Goal: Task Accomplishment & Management: Manage account settings

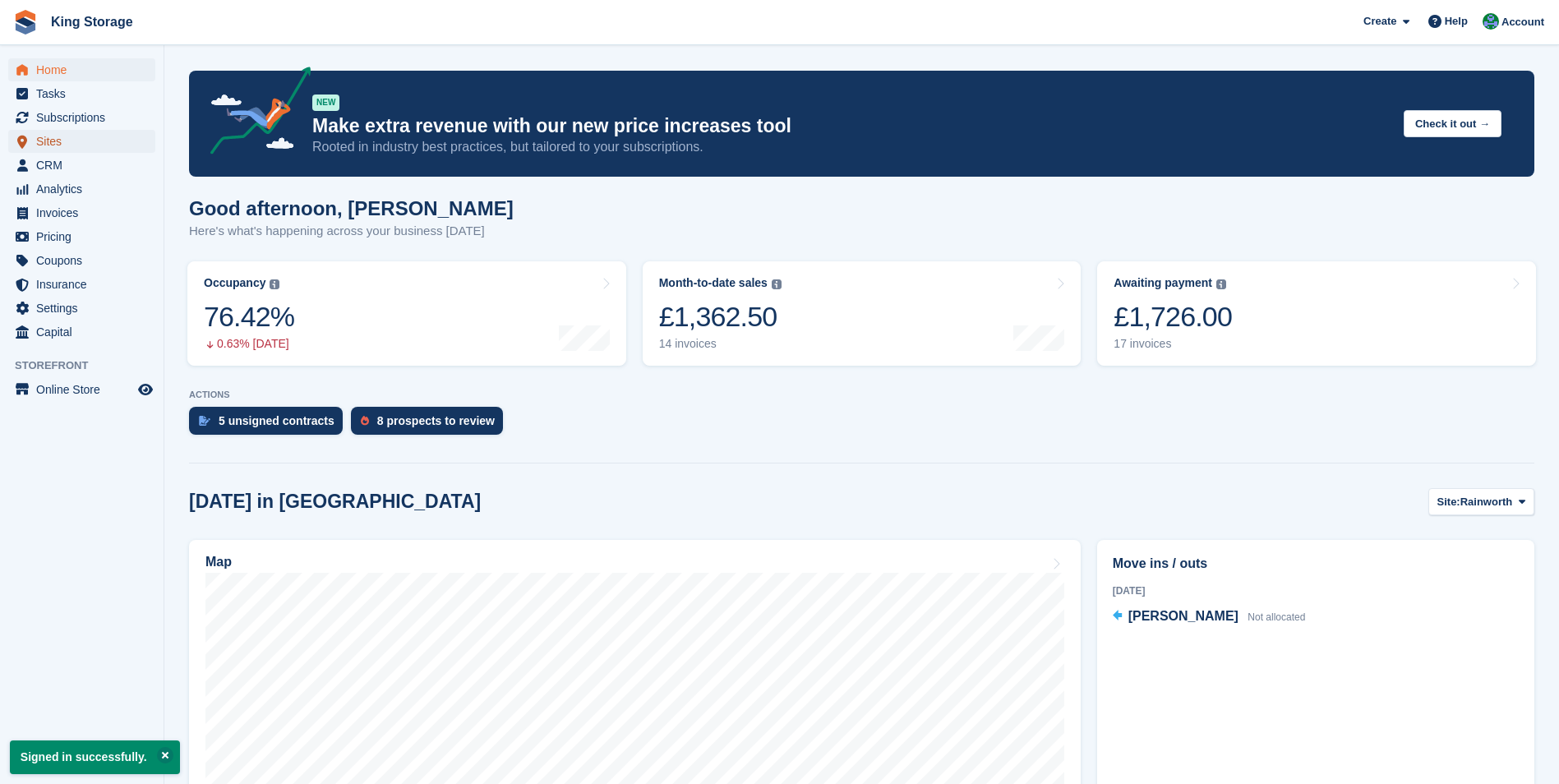
click at [57, 140] on span "Sites" at bounding box center [85, 141] width 99 height 23
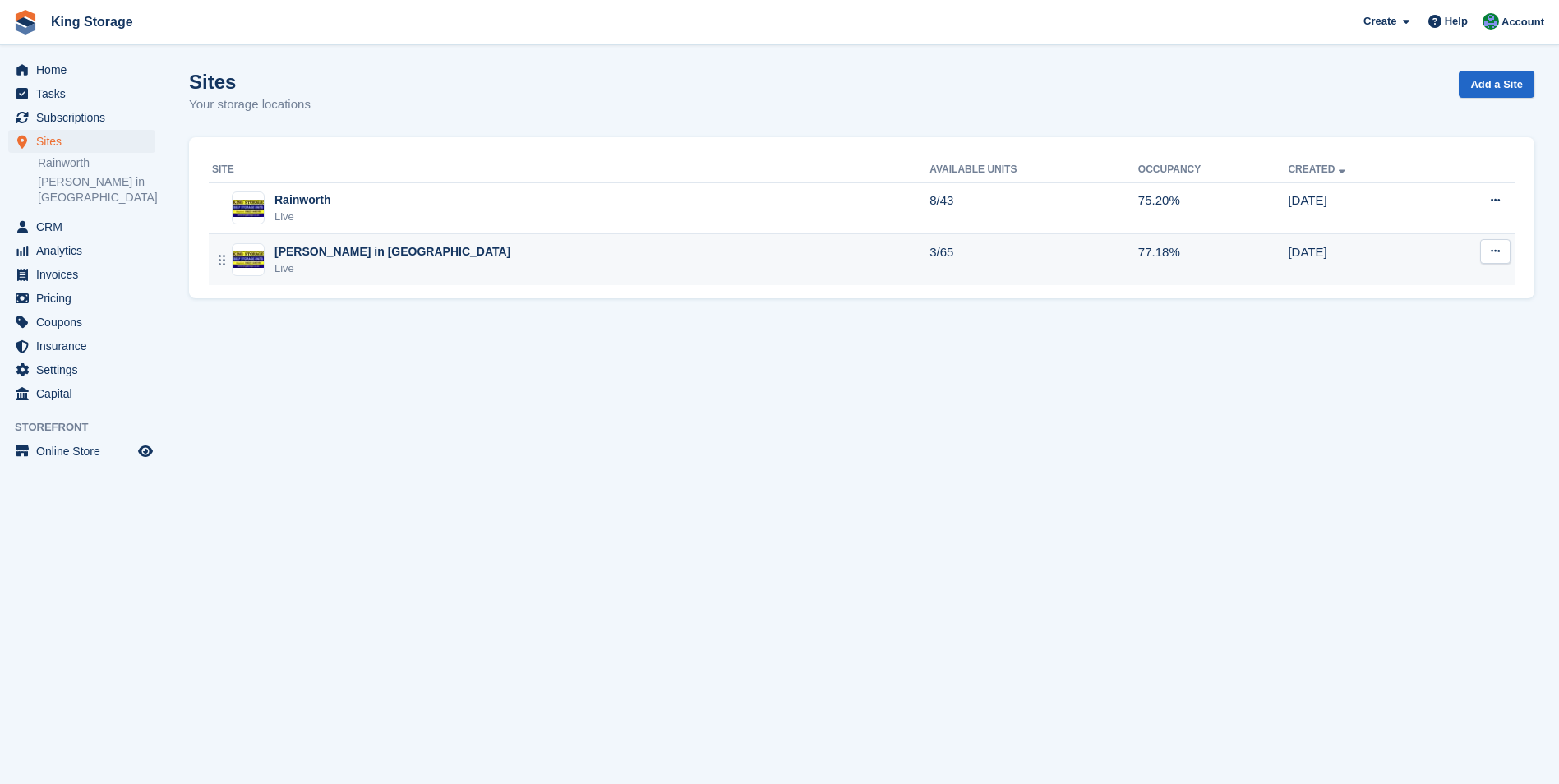
click at [321, 256] on div "[PERSON_NAME] in [GEOGRAPHIC_DATA]" at bounding box center [392, 252] width 236 height 17
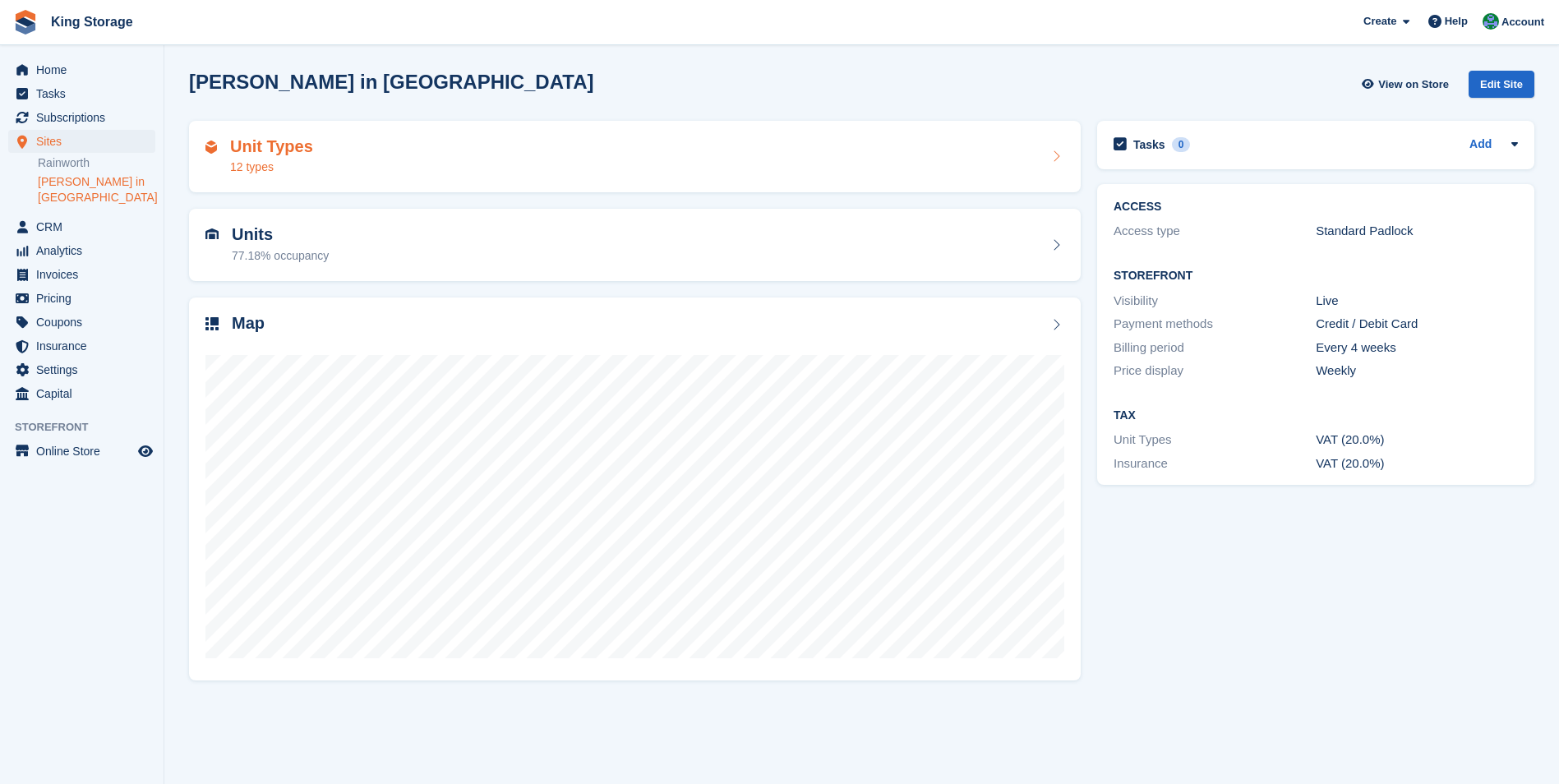
click at [294, 158] on div "12 types" at bounding box center [271, 167] width 83 height 17
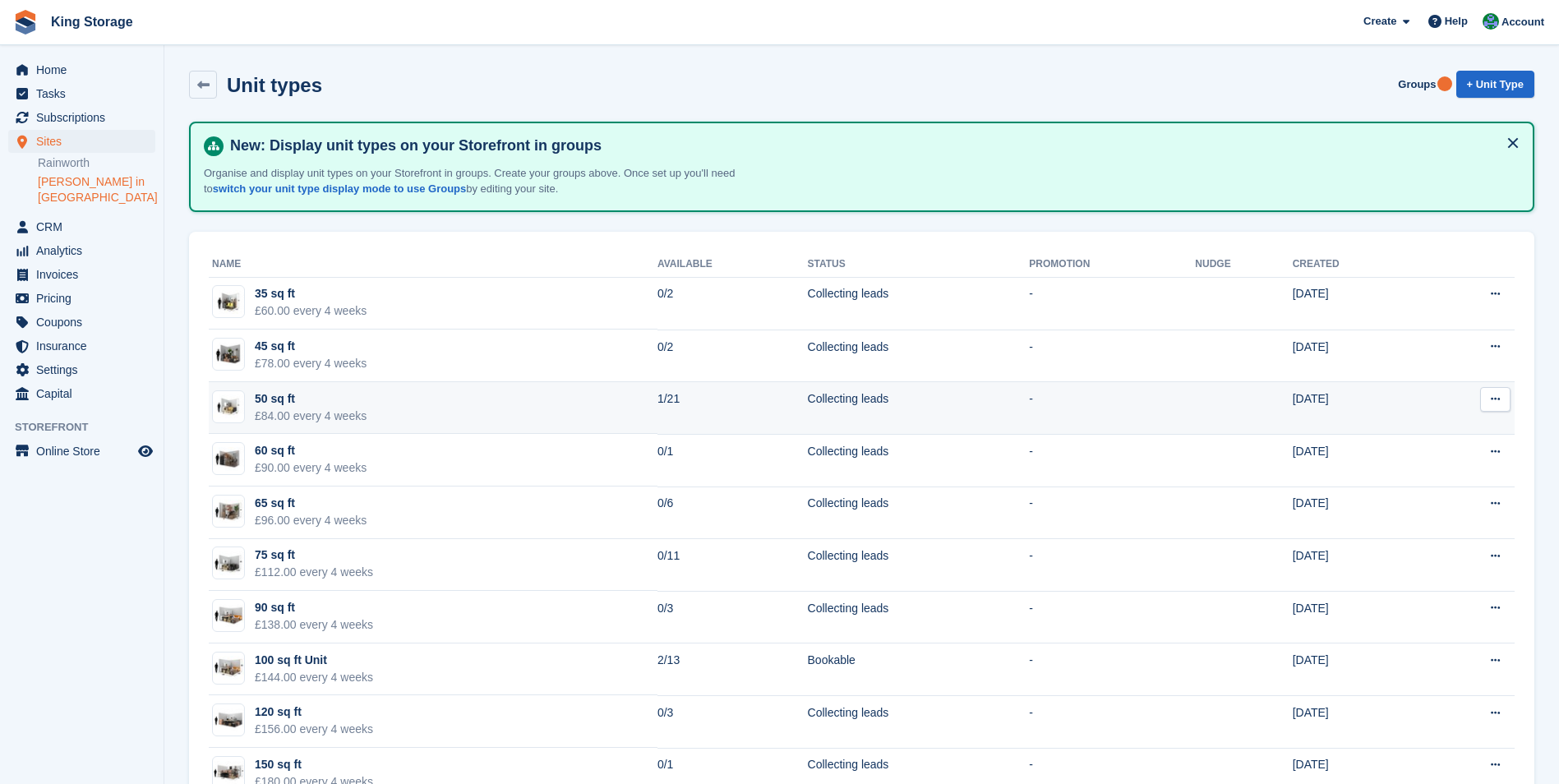
click at [331, 406] on div "50 sq ft" at bounding box center [310, 399] width 112 height 17
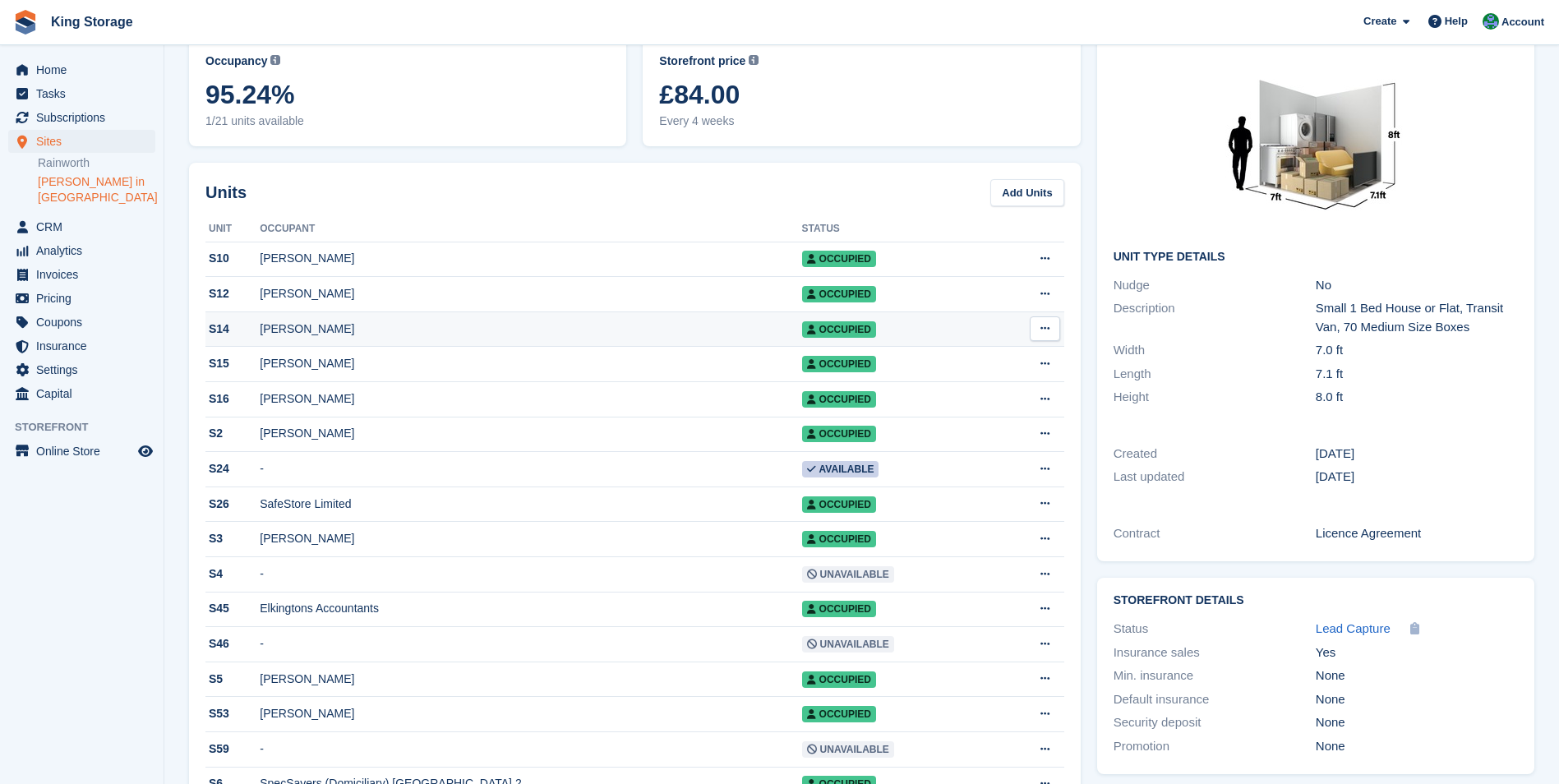
scroll to position [83, 0]
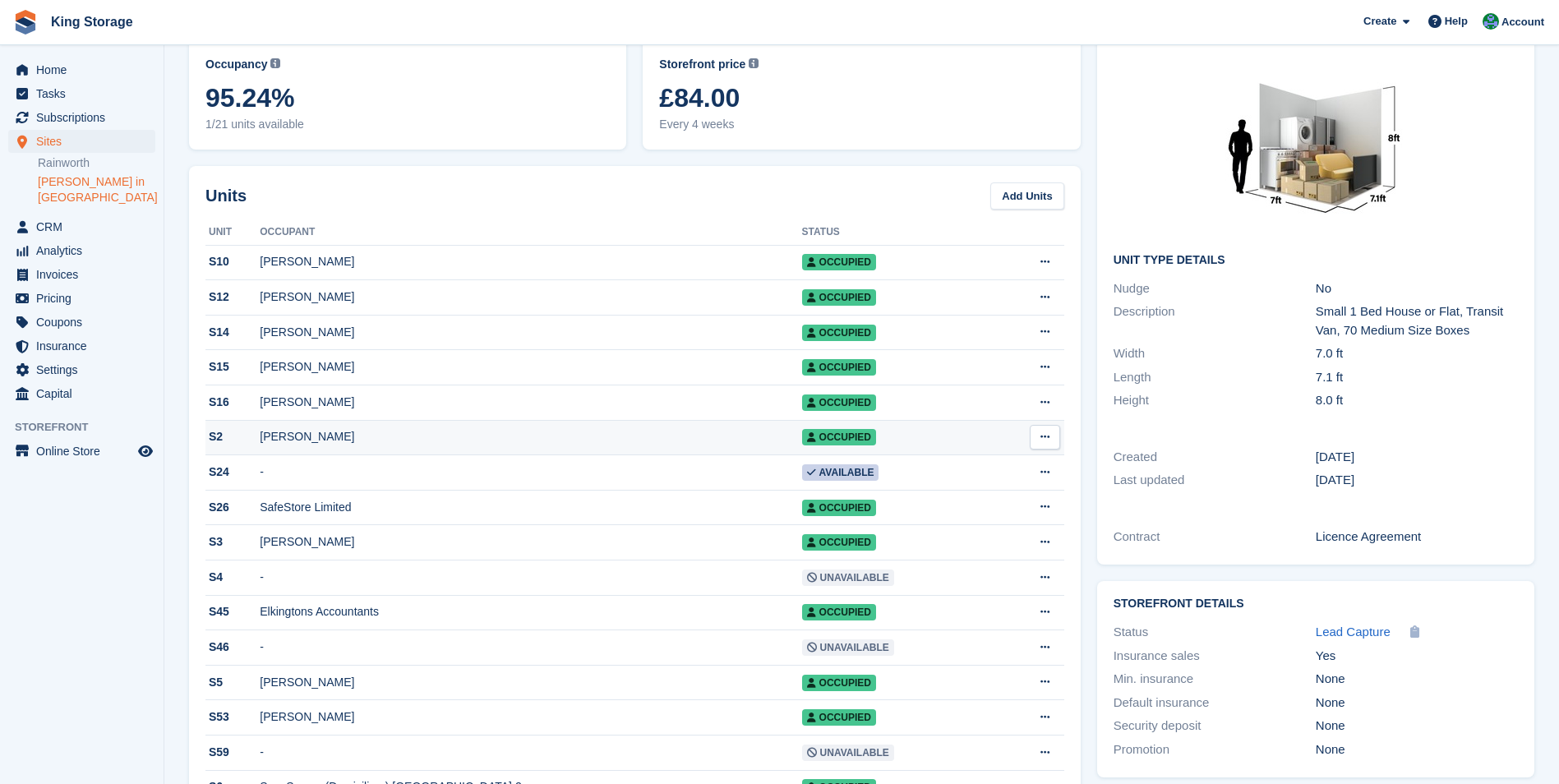
click at [1043, 442] on icon at bounding box center [1045, 437] width 9 height 11
click at [712, 479] on td "-" at bounding box center [530, 473] width 542 height 36
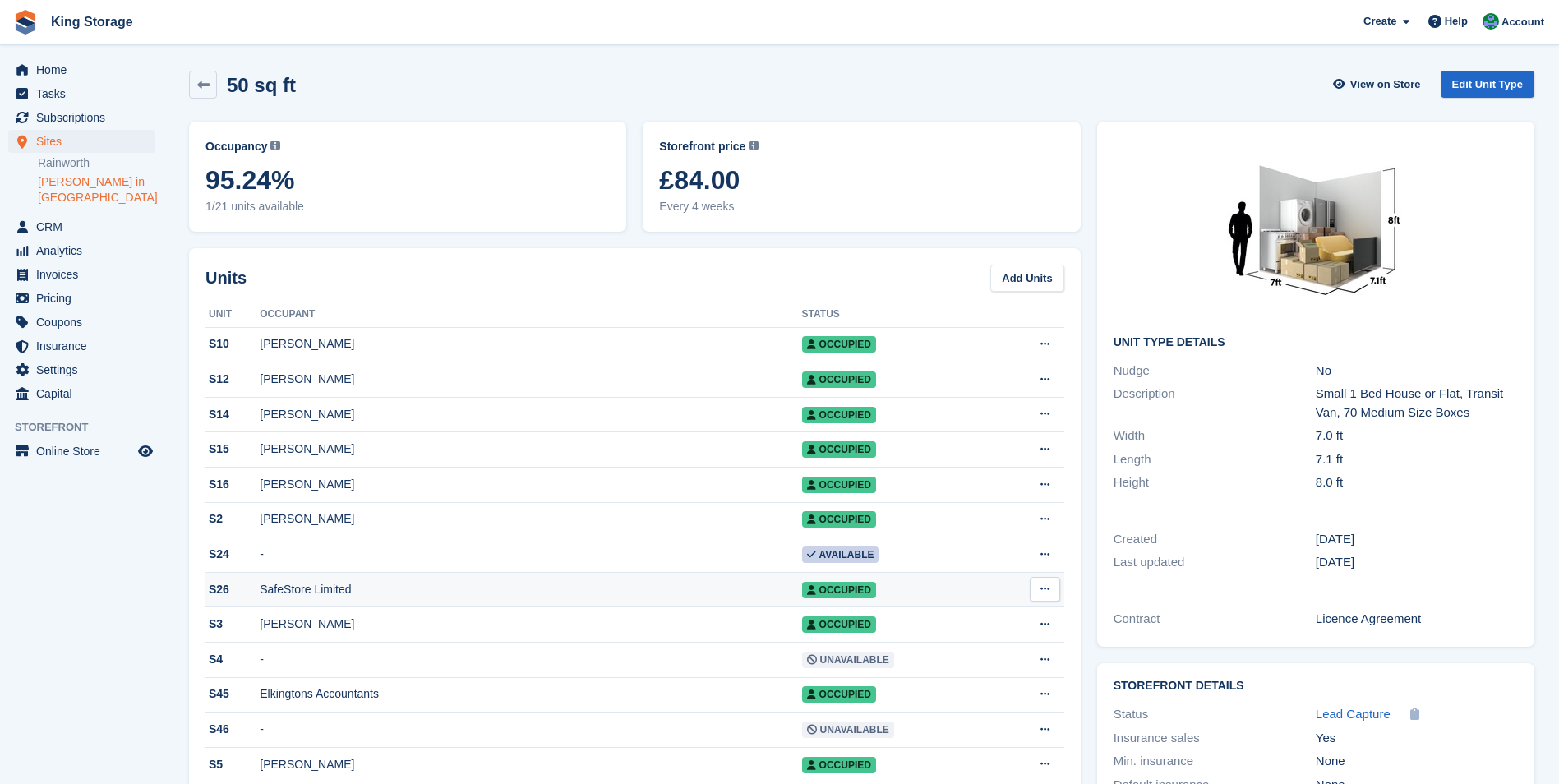
scroll to position [83, 0]
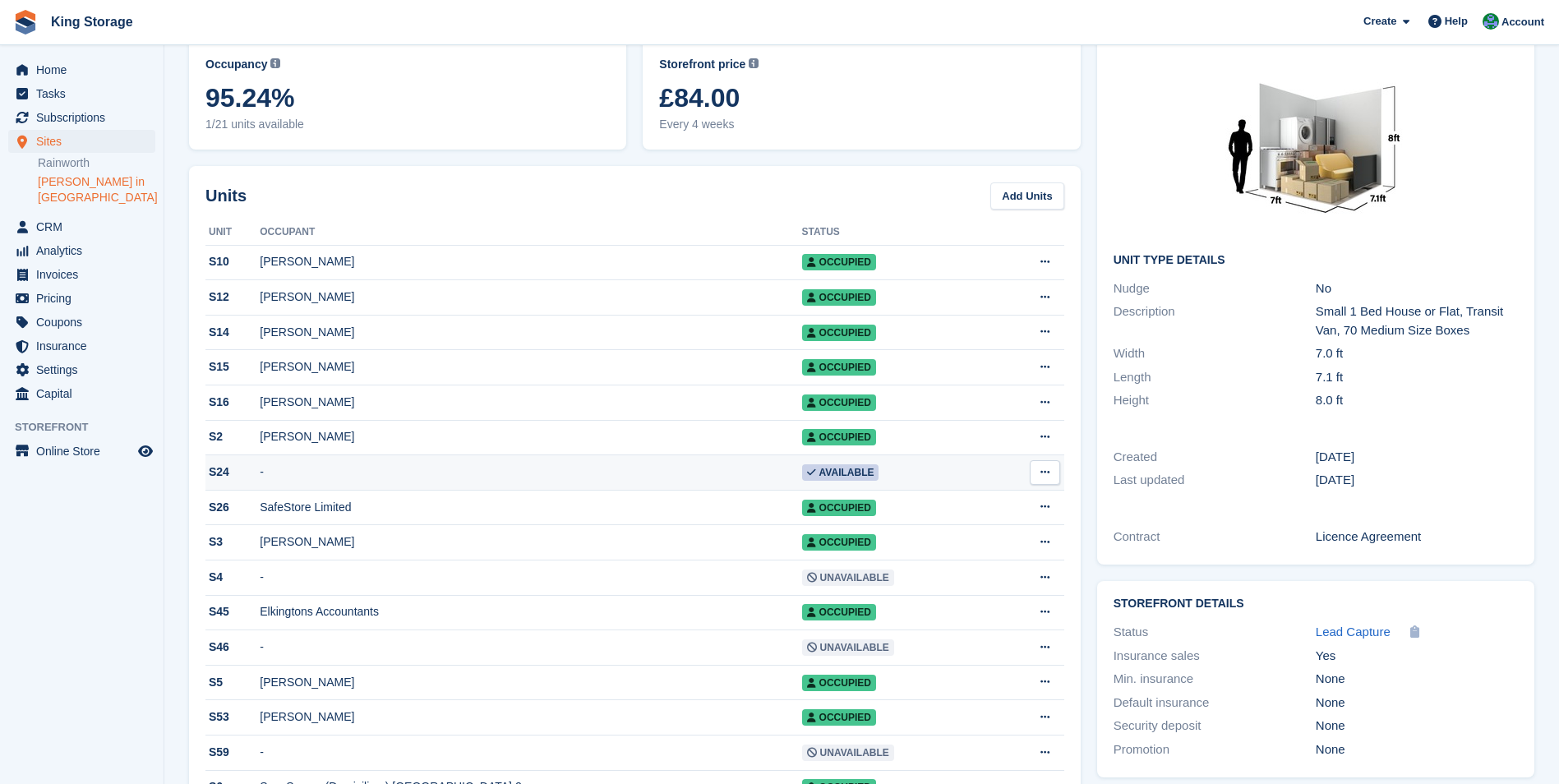
click at [1040, 475] on icon at bounding box center [1045, 472] width 9 height 11
click at [828, 480] on span "Available" at bounding box center [840, 472] width 77 height 16
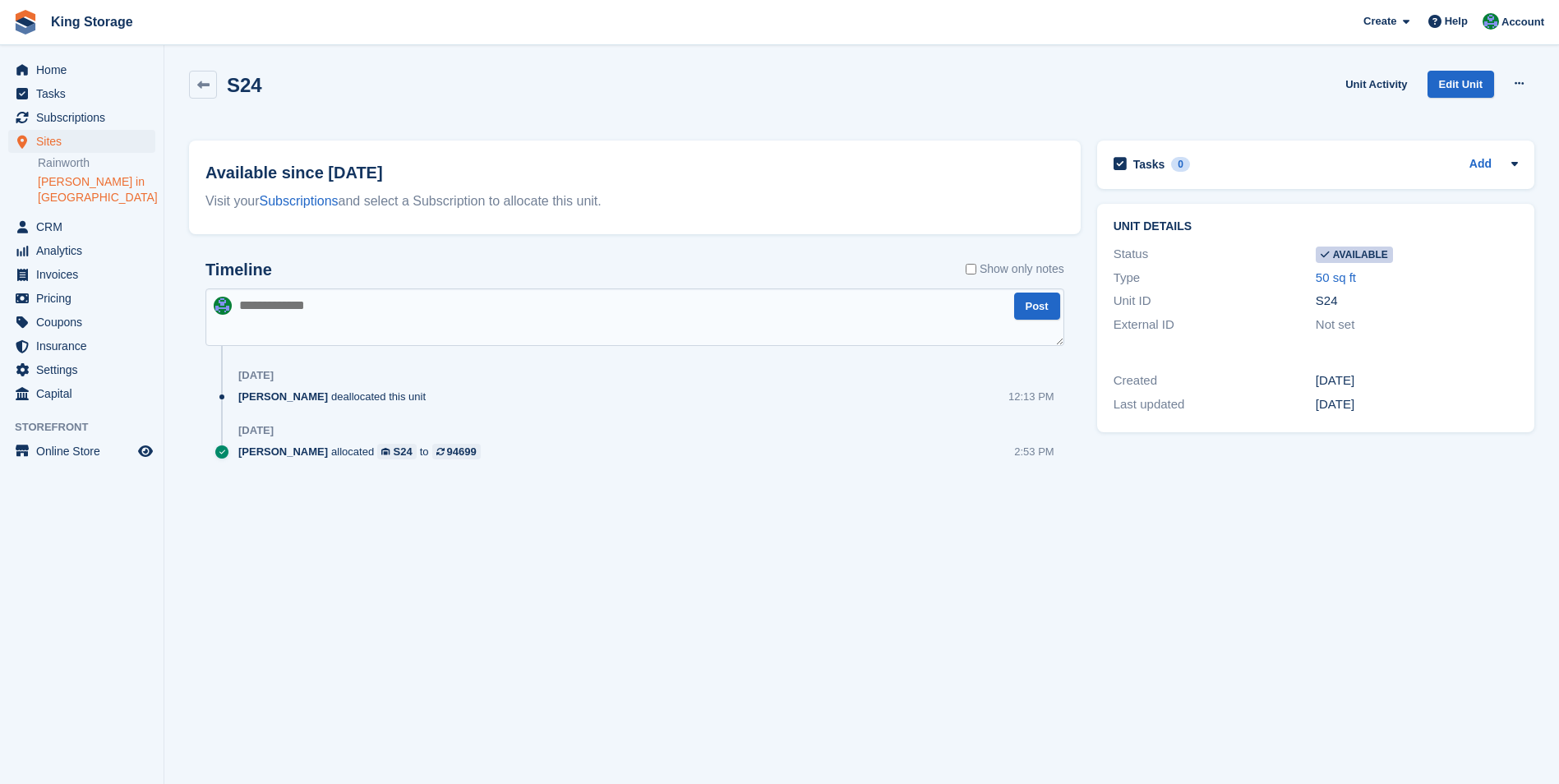
click at [64, 181] on link "[PERSON_NAME] in [GEOGRAPHIC_DATA]" at bounding box center [96, 190] width 117 height 31
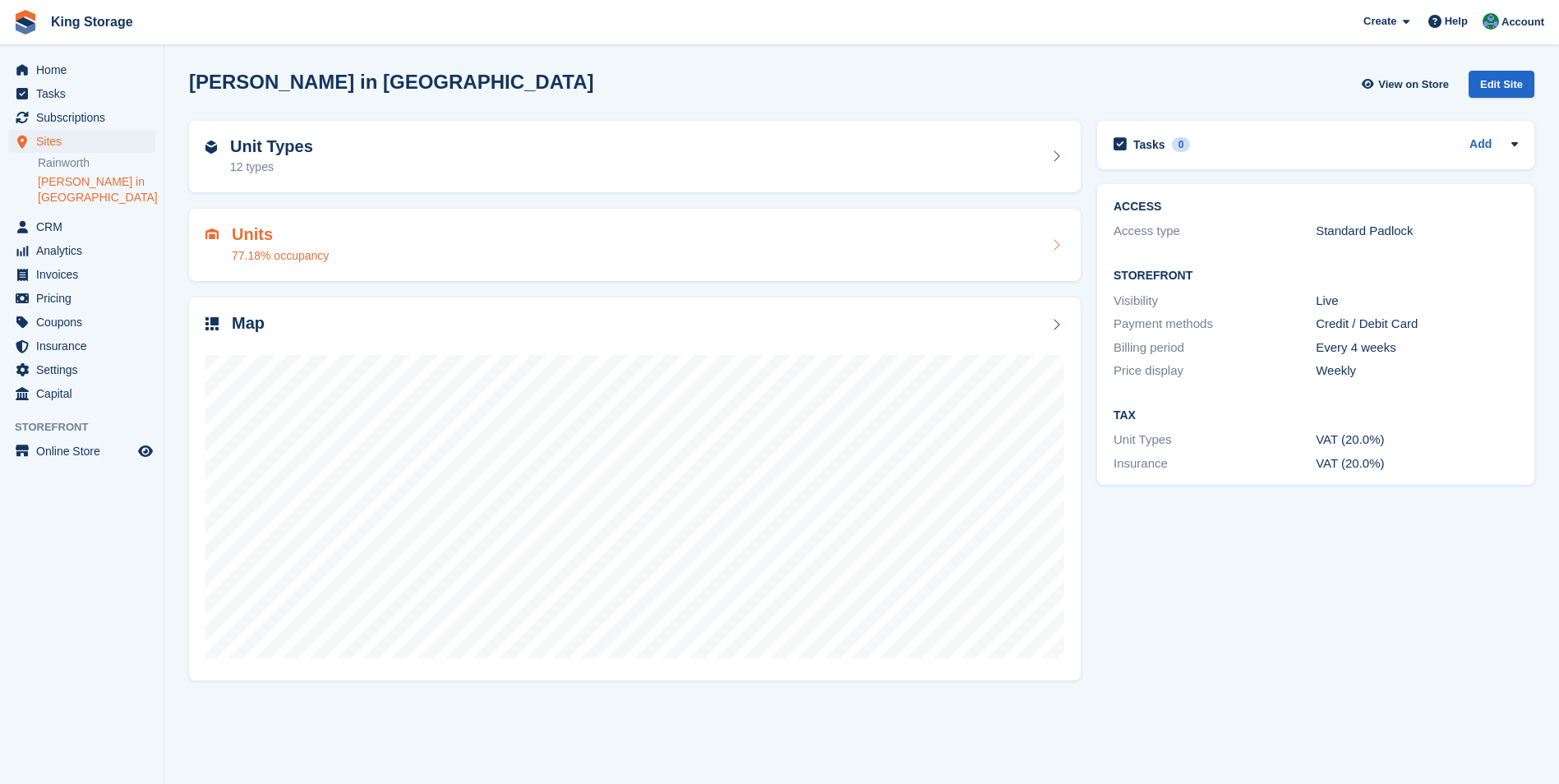
click at [249, 239] on h2 "Units" at bounding box center [280, 234] width 97 height 19
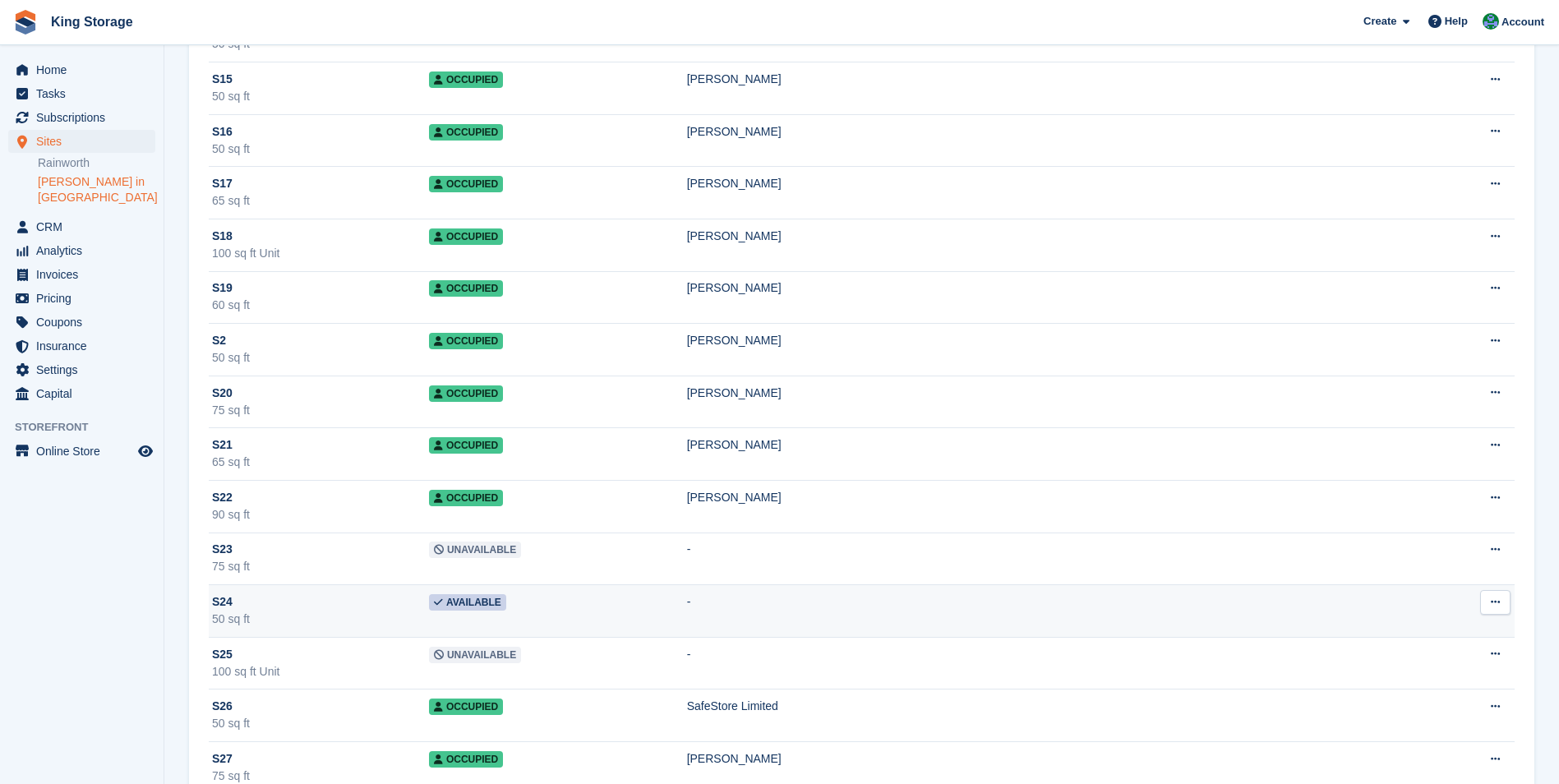
scroll to position [493, 0]
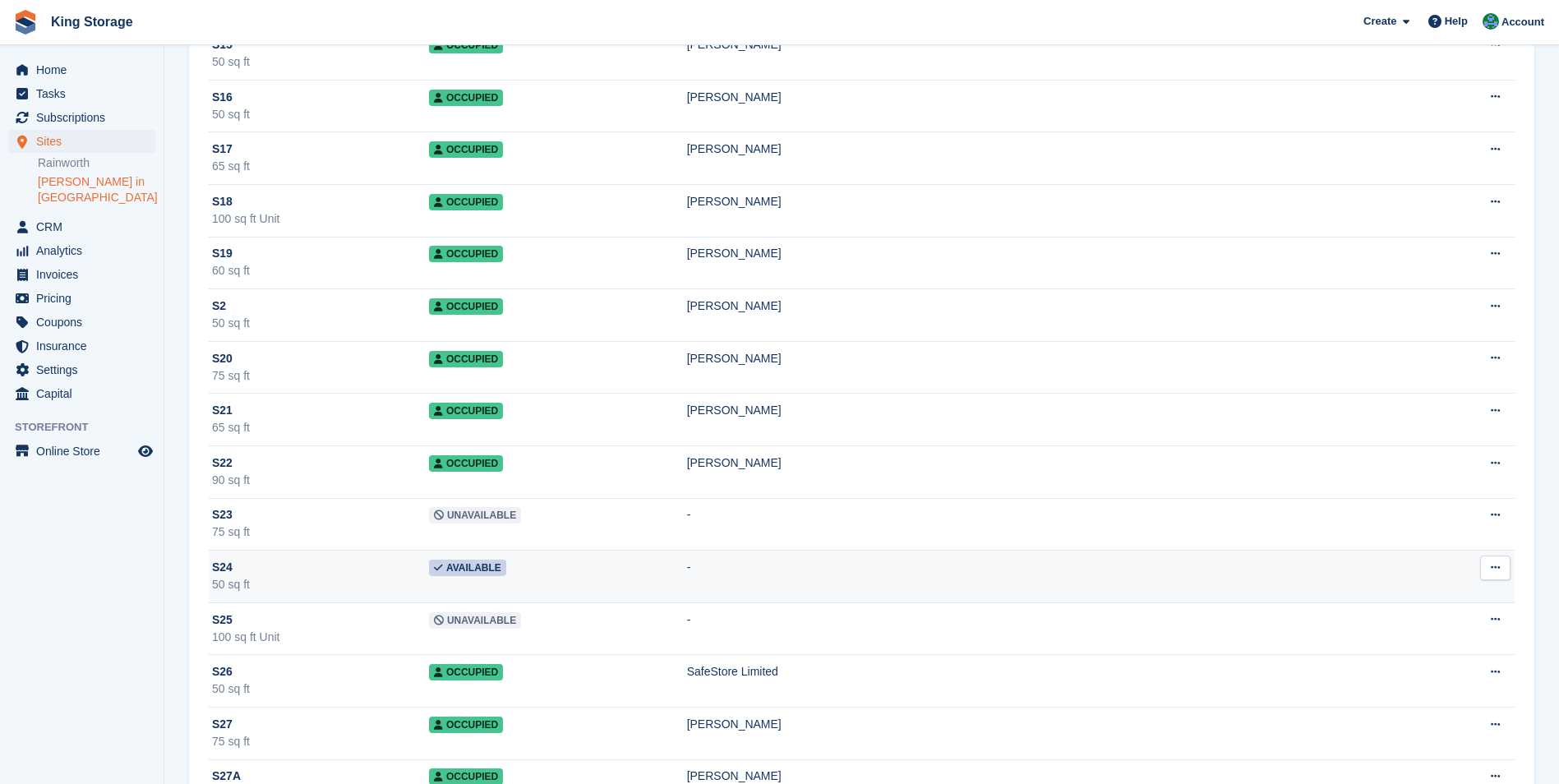
click at [496, 569] on span "Available" at bounding box center [467, 567] width 77 height 16
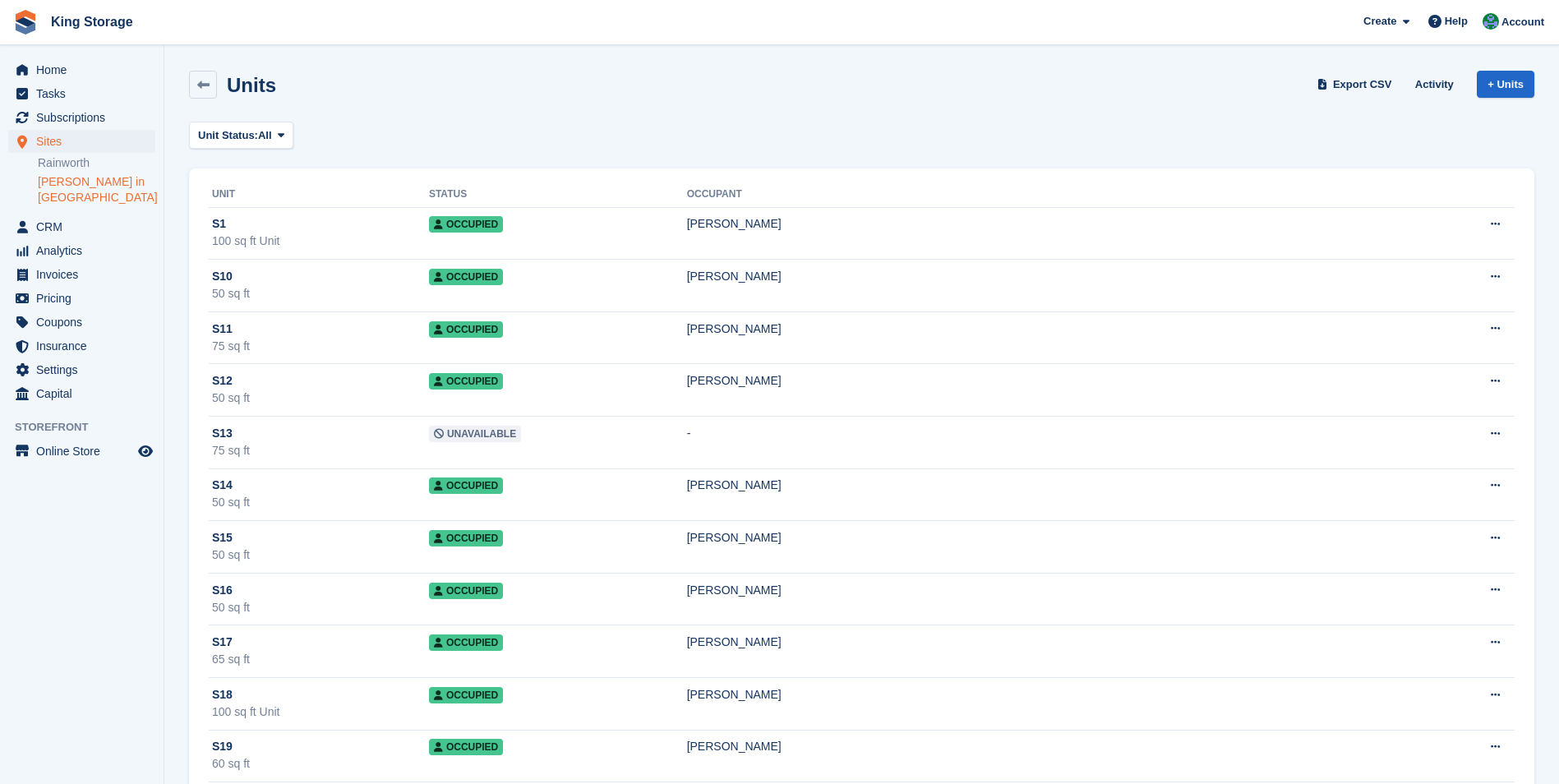
scroll to position [493, 0]
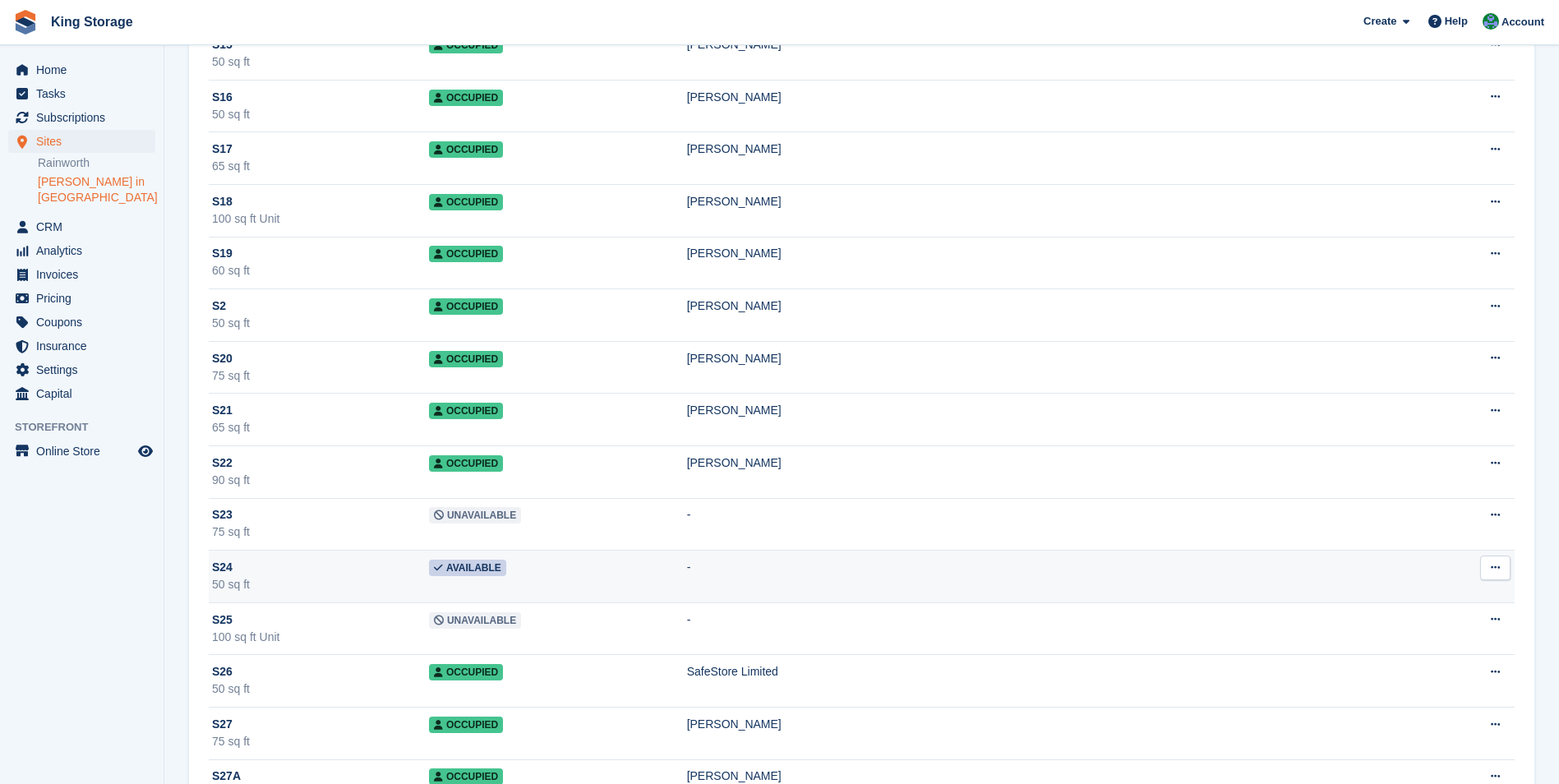
click at [1505, 566] on button at bounding box center [1496, 568] width 31 height 25
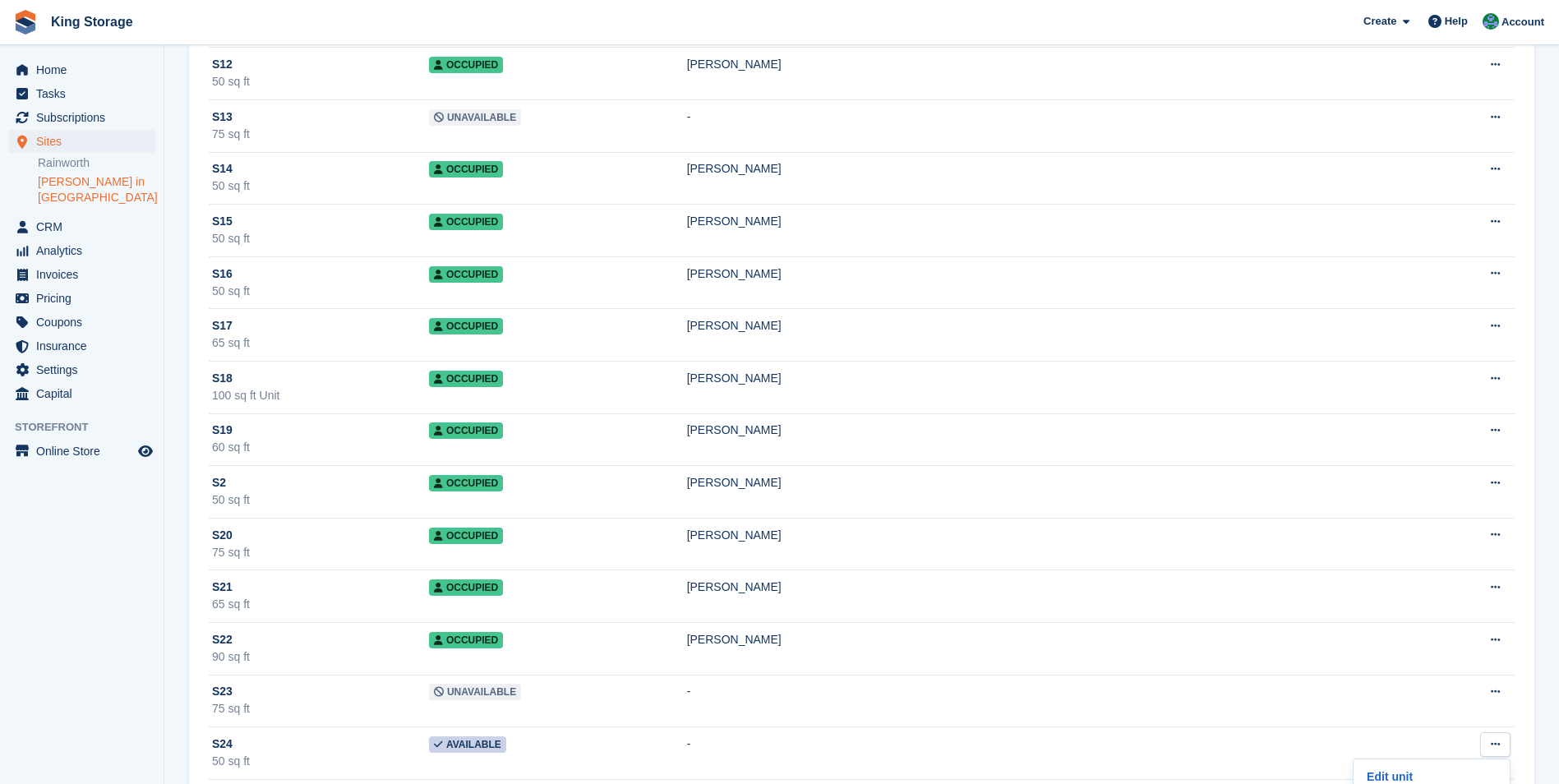
scroll to position [247, 0]
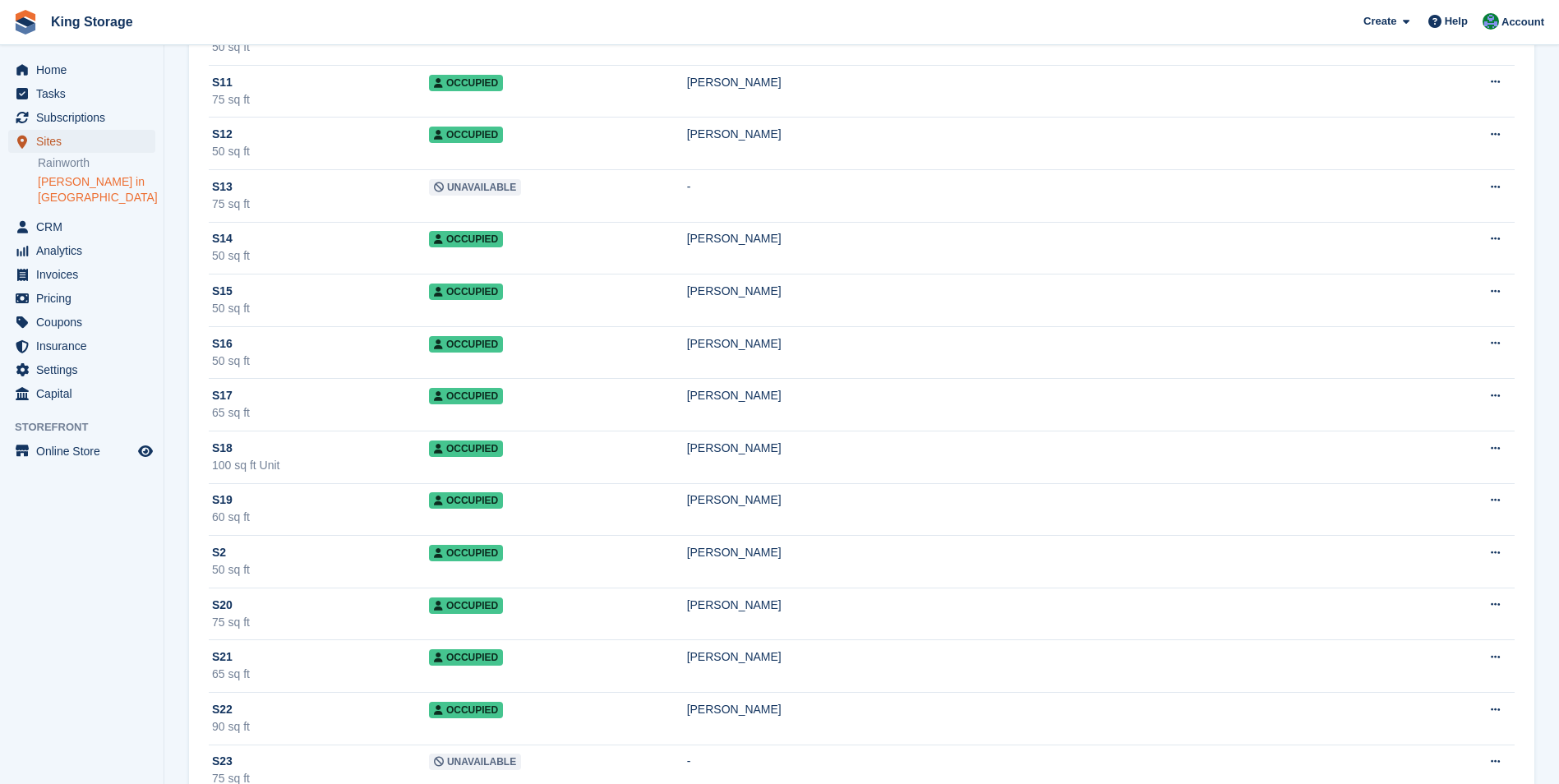
click at [70, 146] on span "Sites" at bounding box center [85, 141] width 99 height 23
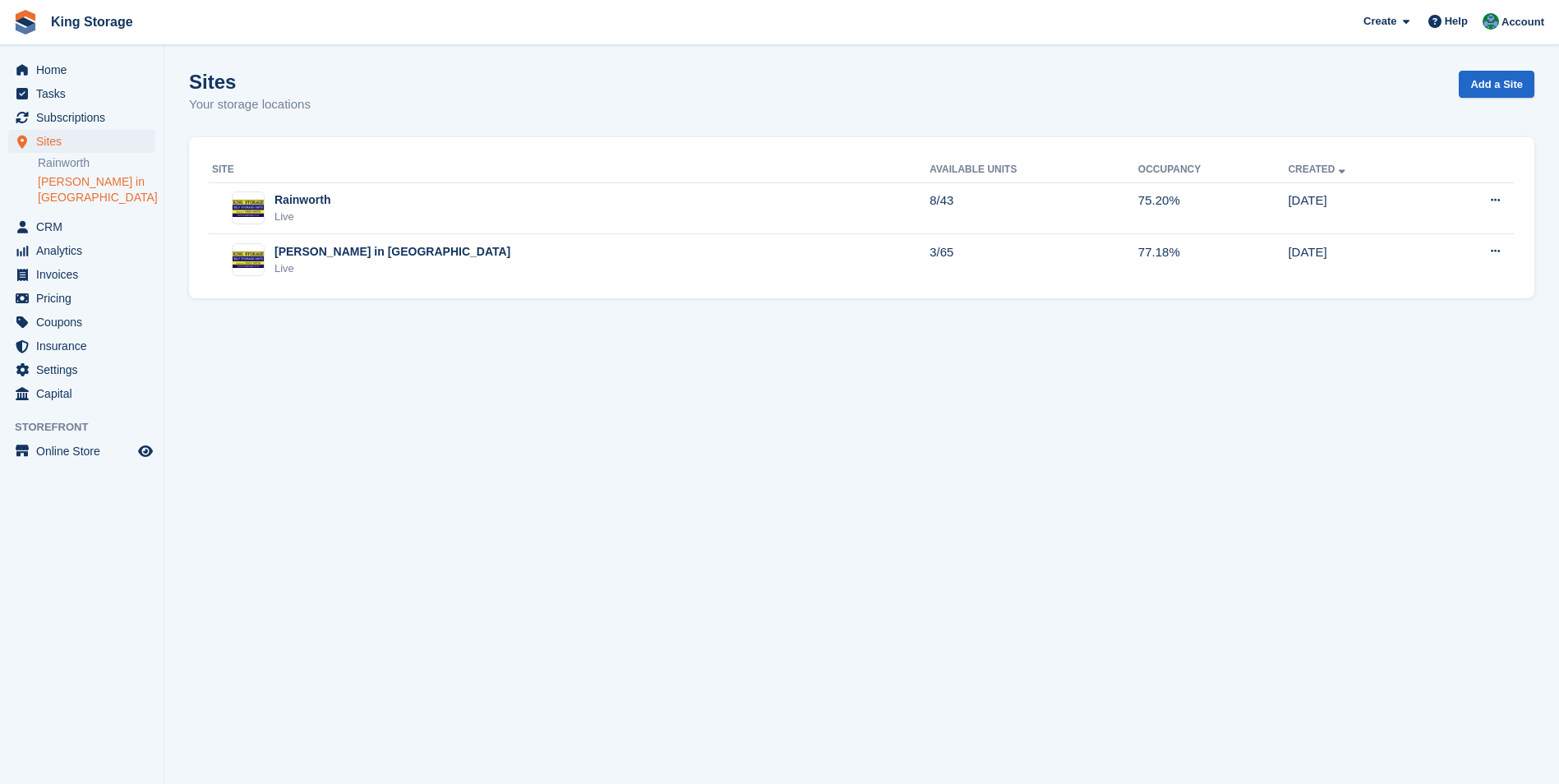
click at [73, 187] on link "[PERSON_NAME] in [GEOGRAPHIC_DATA]" at bounding box center [96, 190] width 117 height 31
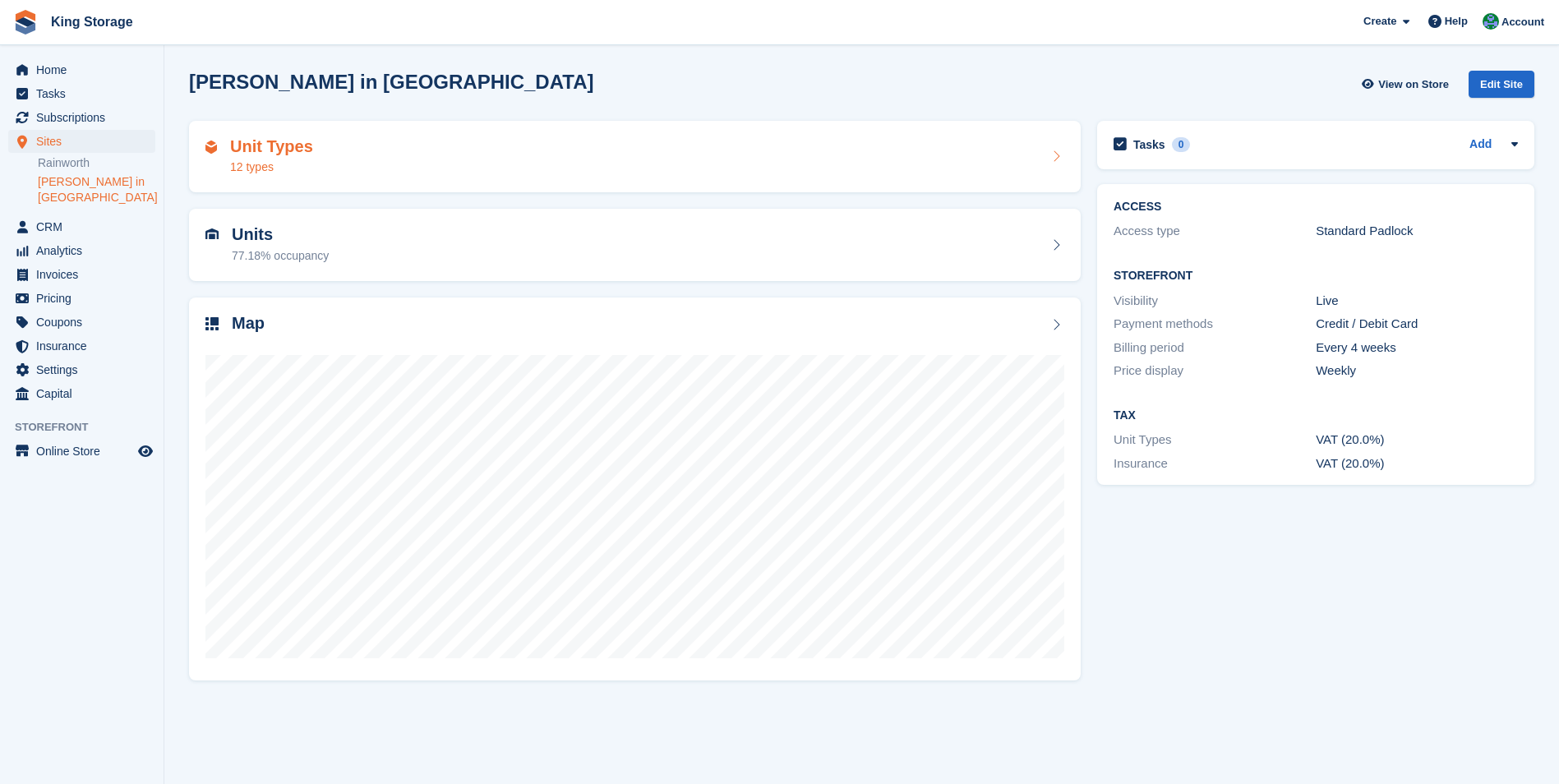
click at [260, 169] on div "12 types" at bounding box center [271, 167] width 83 height 17
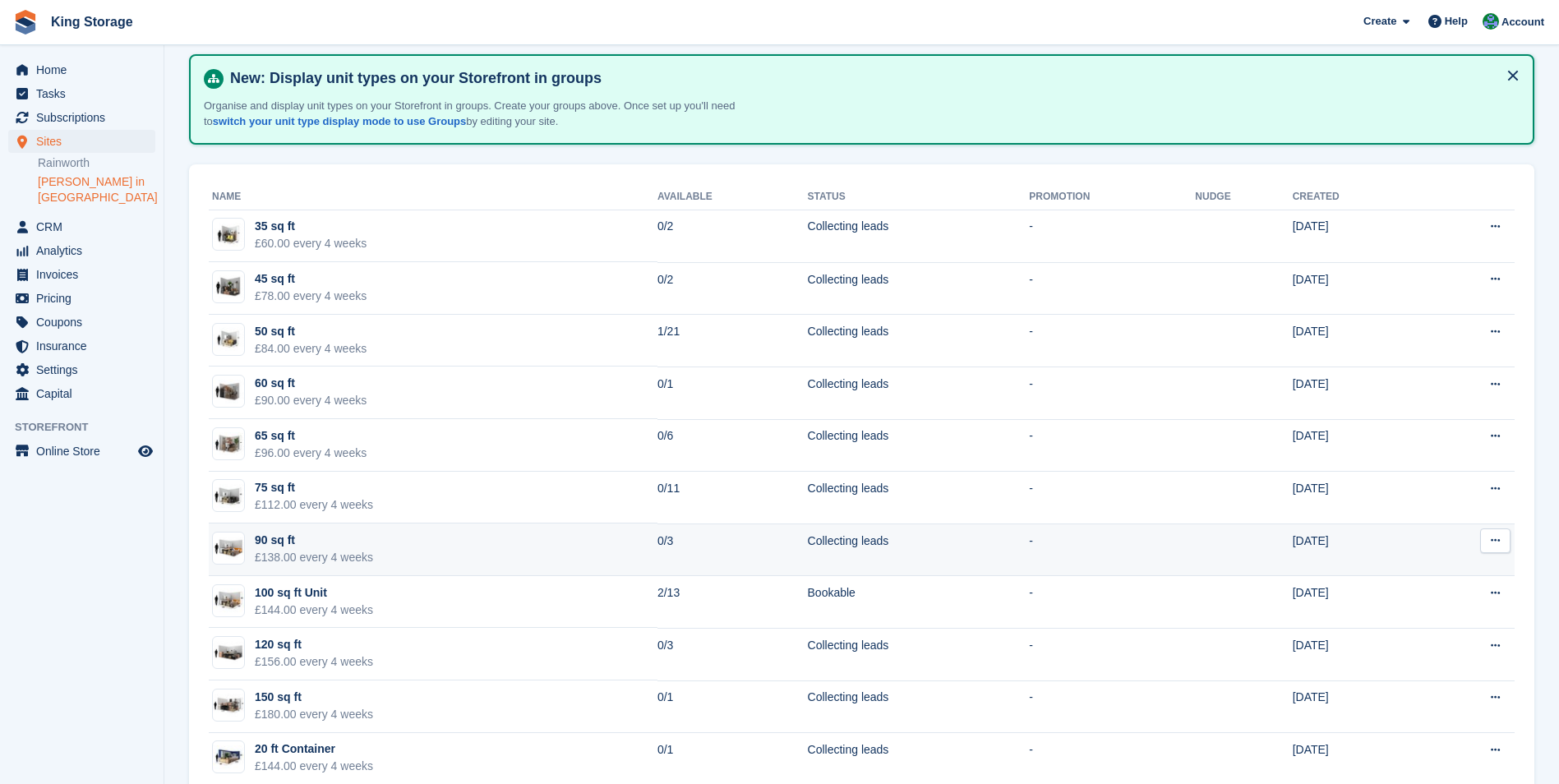
scroll to position [157, 0]
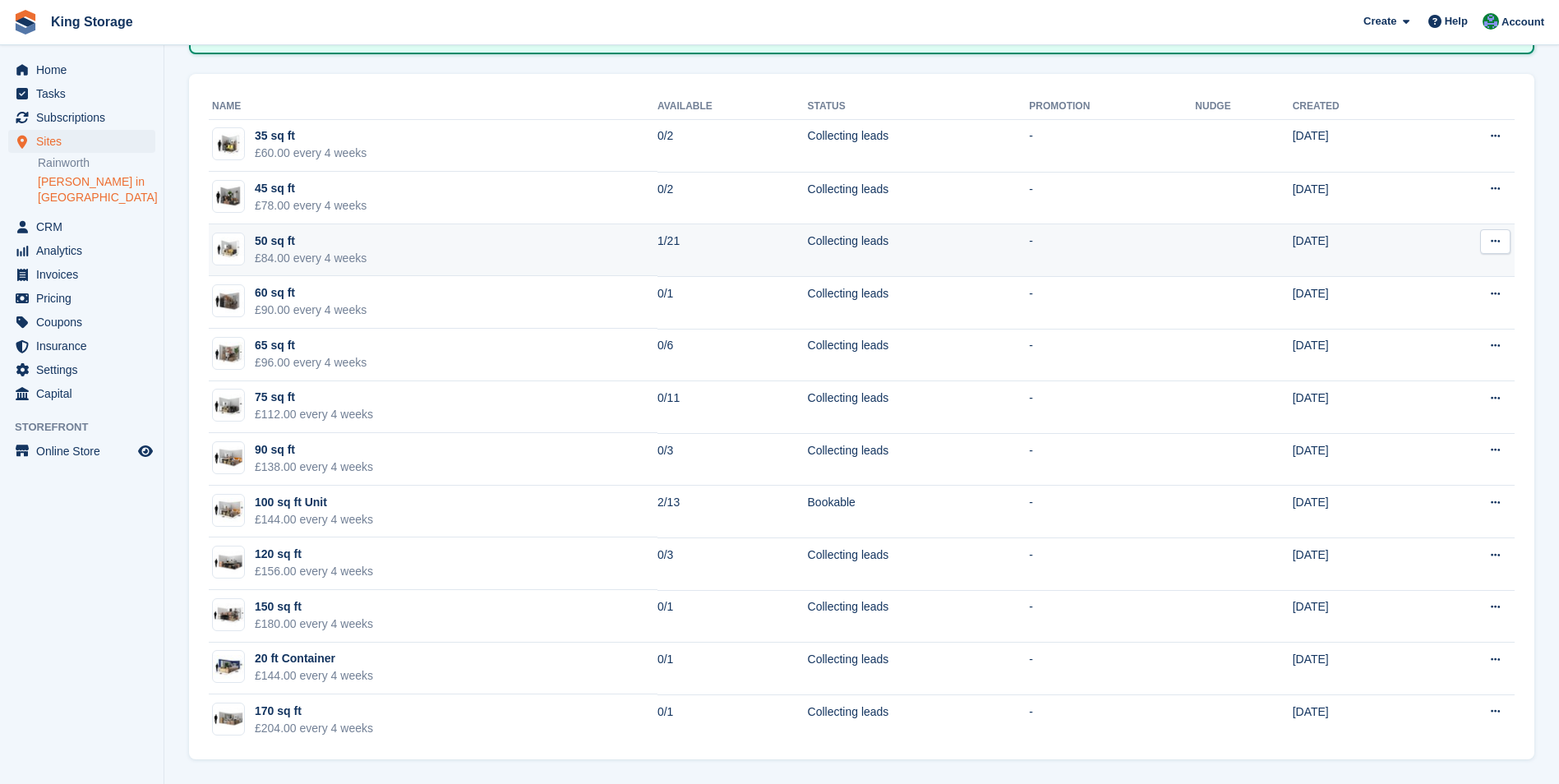
click at [325, 255] on div "£84.00 every 4 weeks" at bounding box center [310, 258] width 112 height 17
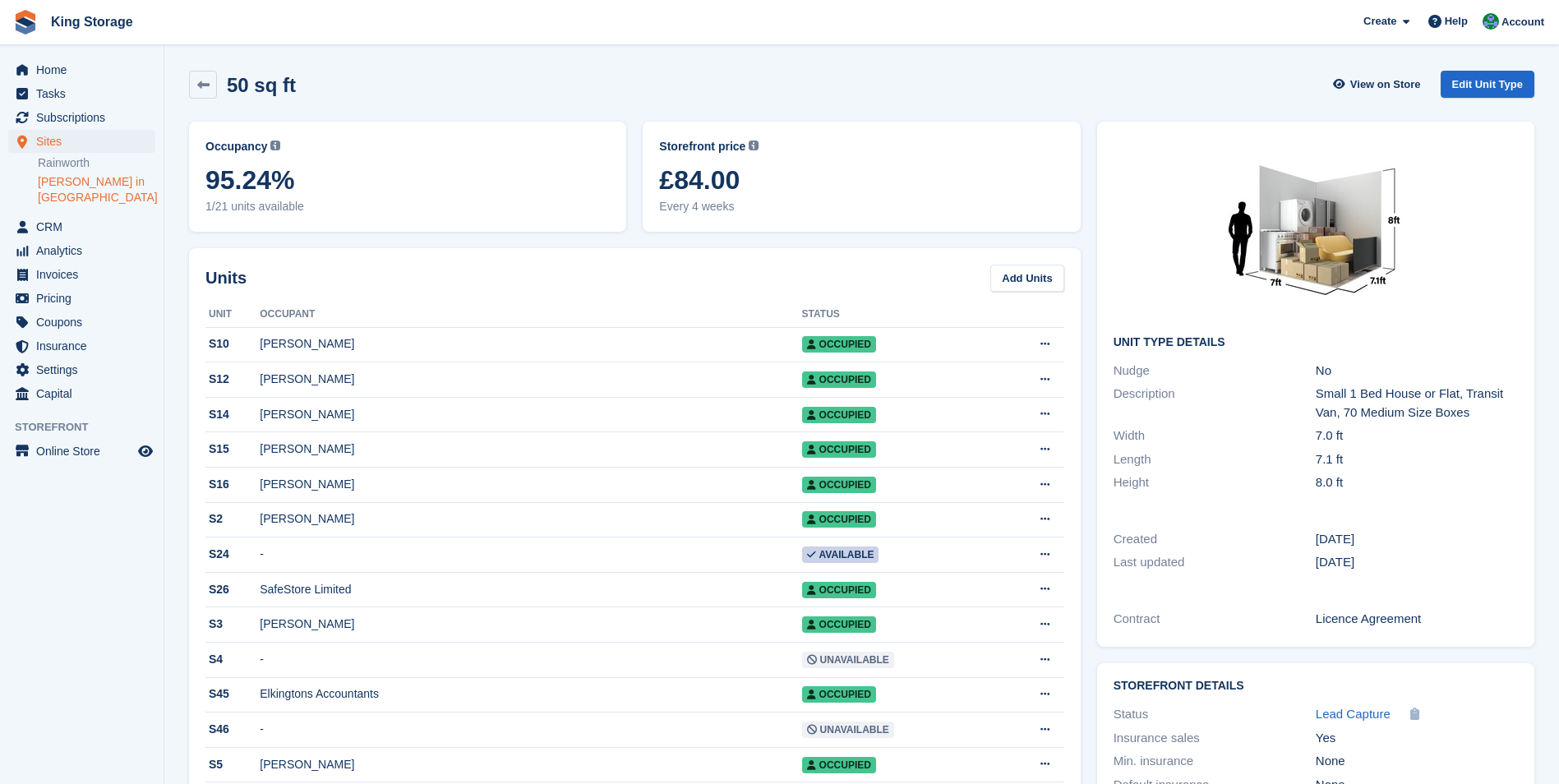
click at [77, 180] on link "[PERSON_NAME] in [GEOGRAPHIC_DATA]" at bounding box center [96, 190] width 117 height 31
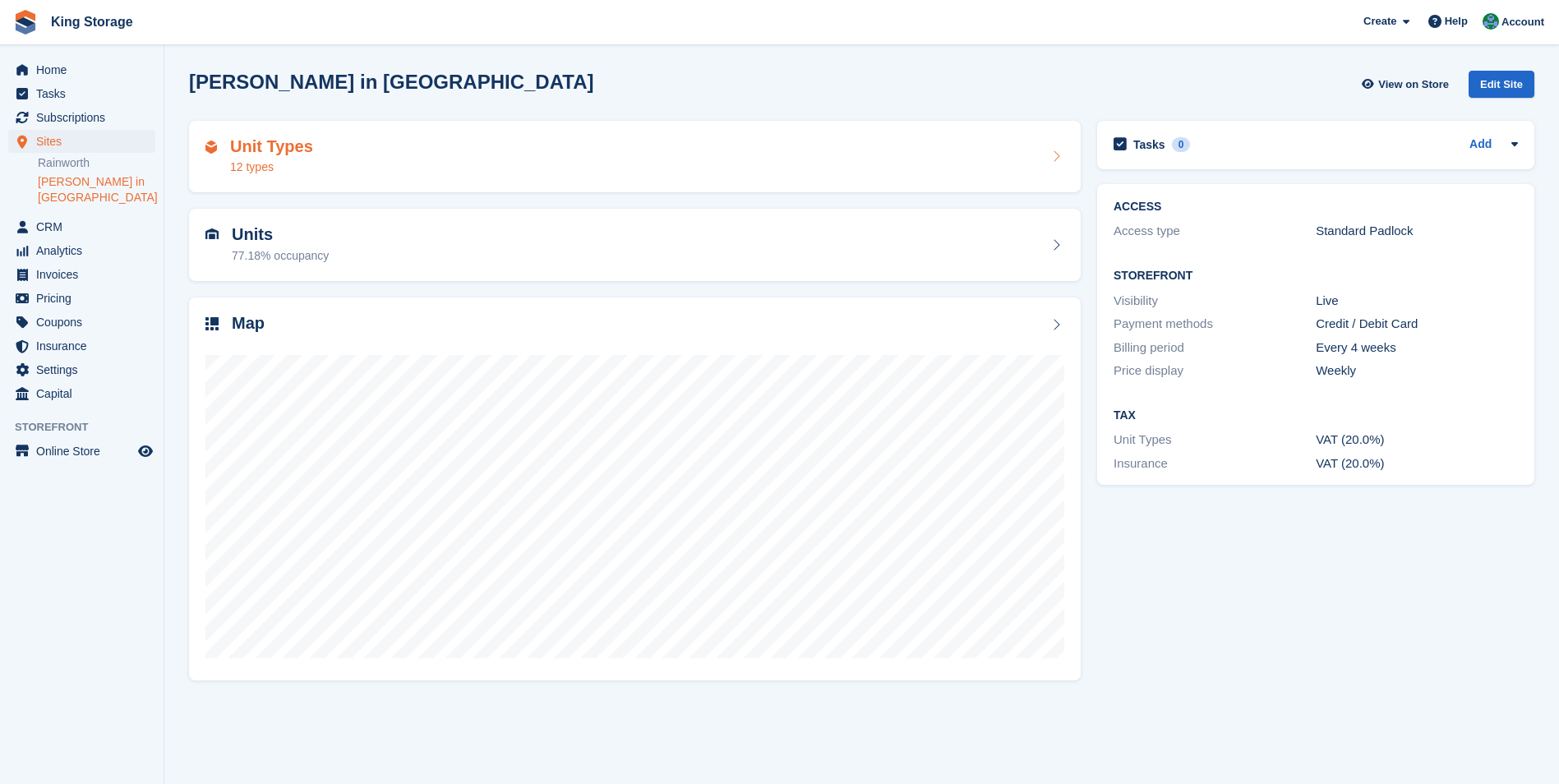
click at [268, 160] on div "12 types" at bounding box center [271, 167] width 83 height 17
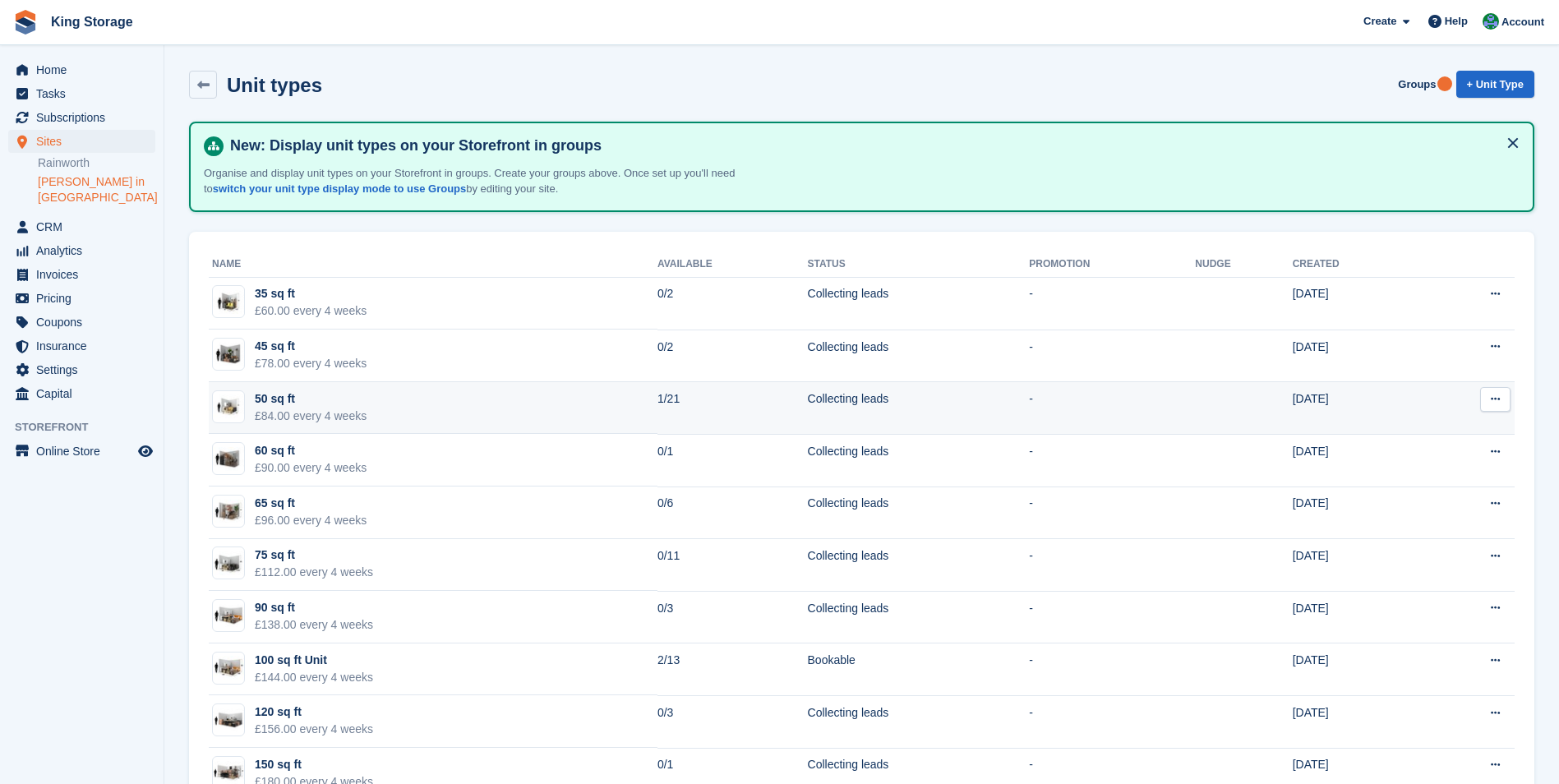
click at [1492, 403] on icon at bounding box center [1495, 398] width 9 height 11
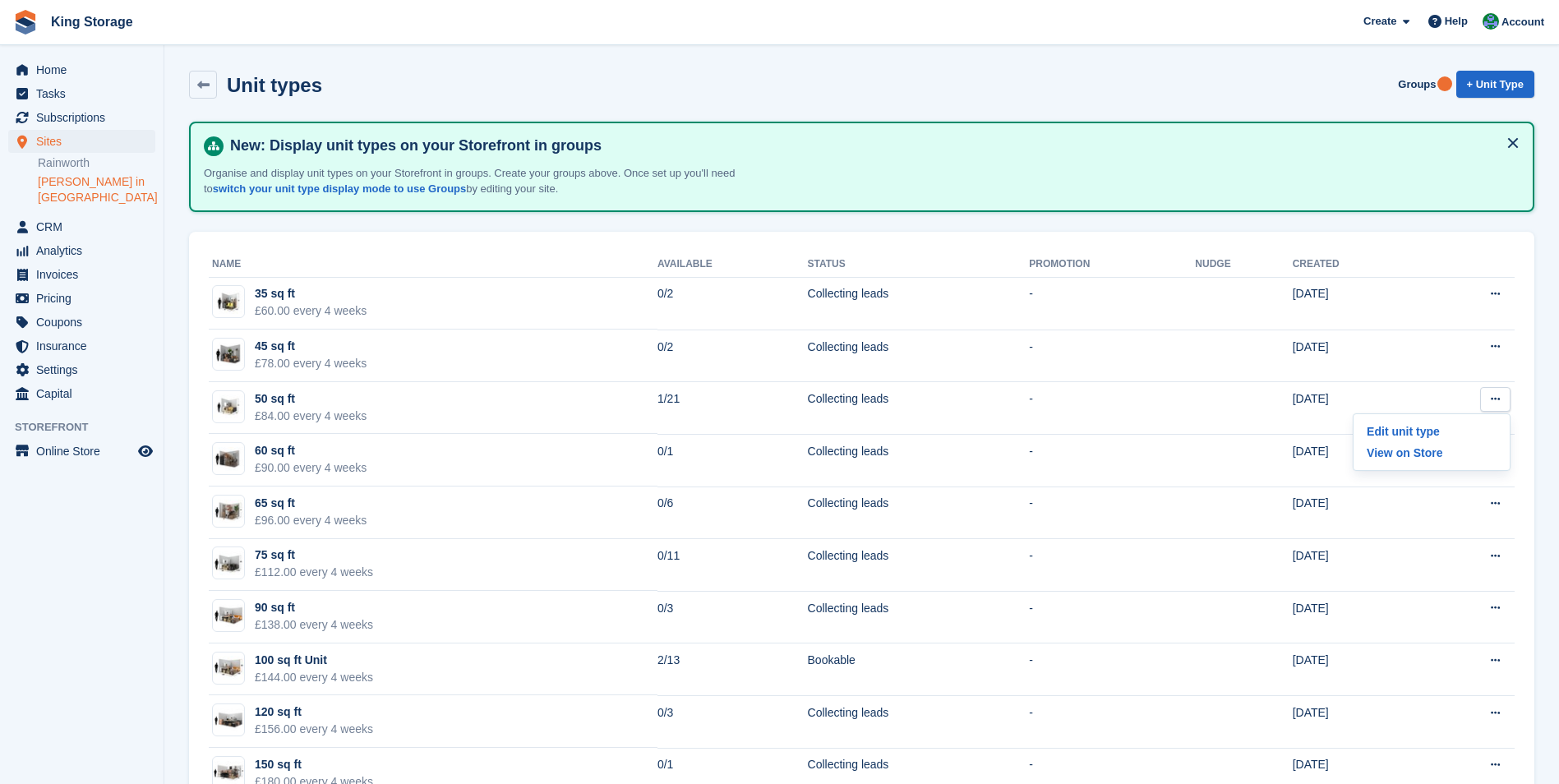
click at [96, 184] on link "[PERSON_NAME] in [GEOGRAPHIC_DATA]" at bounding box center [96, 190] width 117 height 31
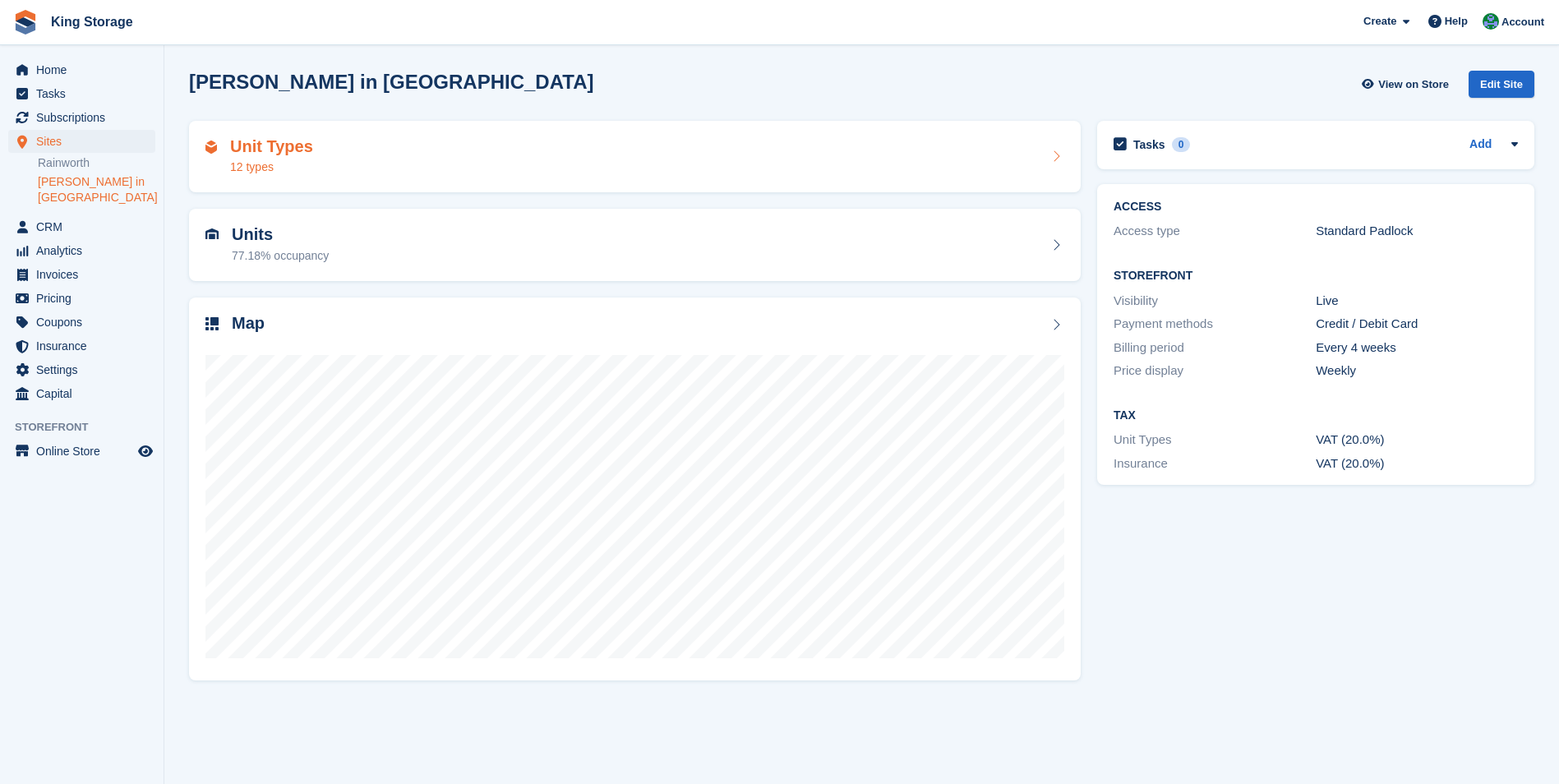
click at [319, 140] on div "Unit Types 12 types" at bounding box center [634, 157] width 859 height 39
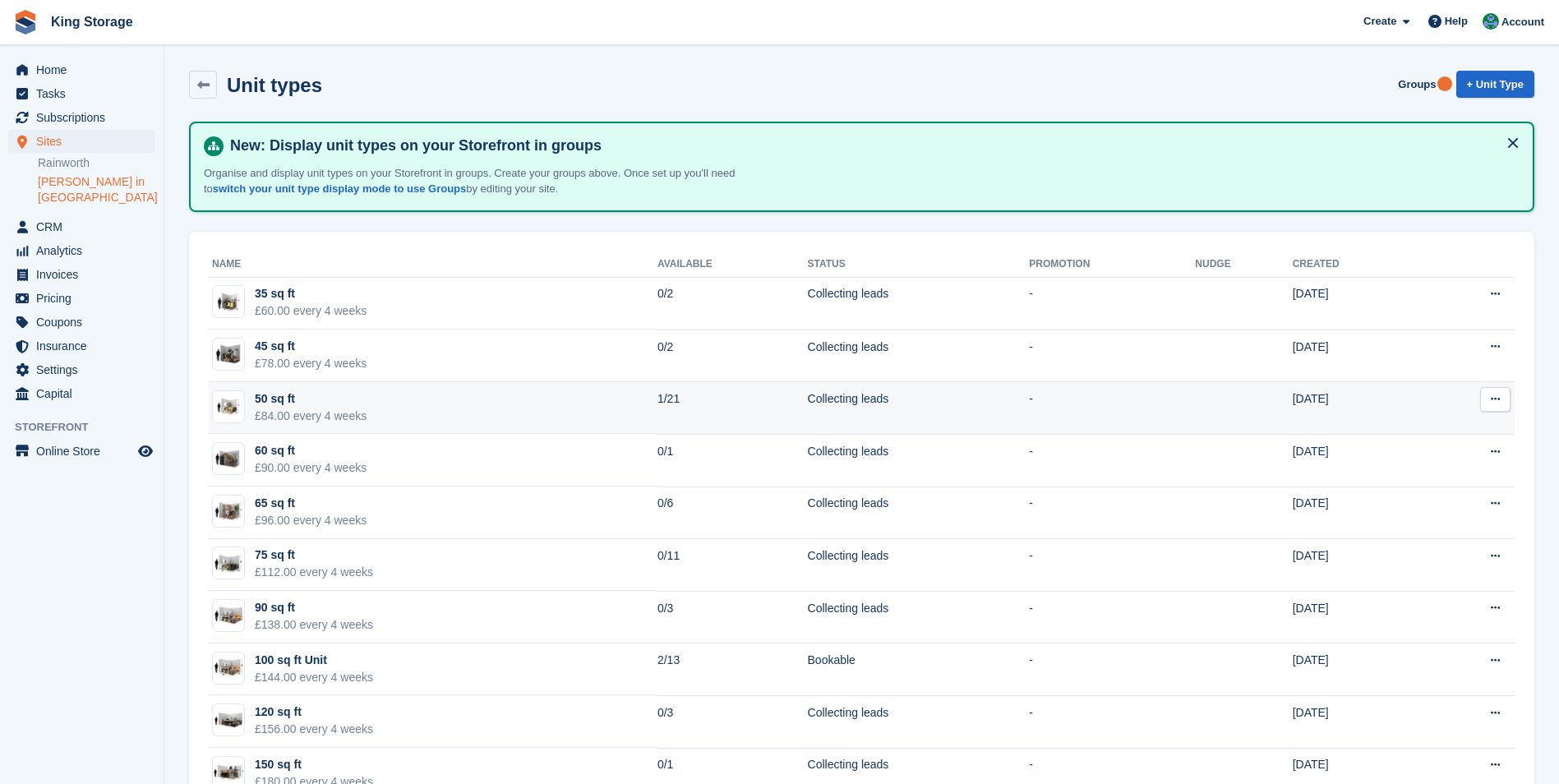
click at [293, 408] on div "£84.00 every 4 weeks" at bounding box center [310, 416] width 112 height 17
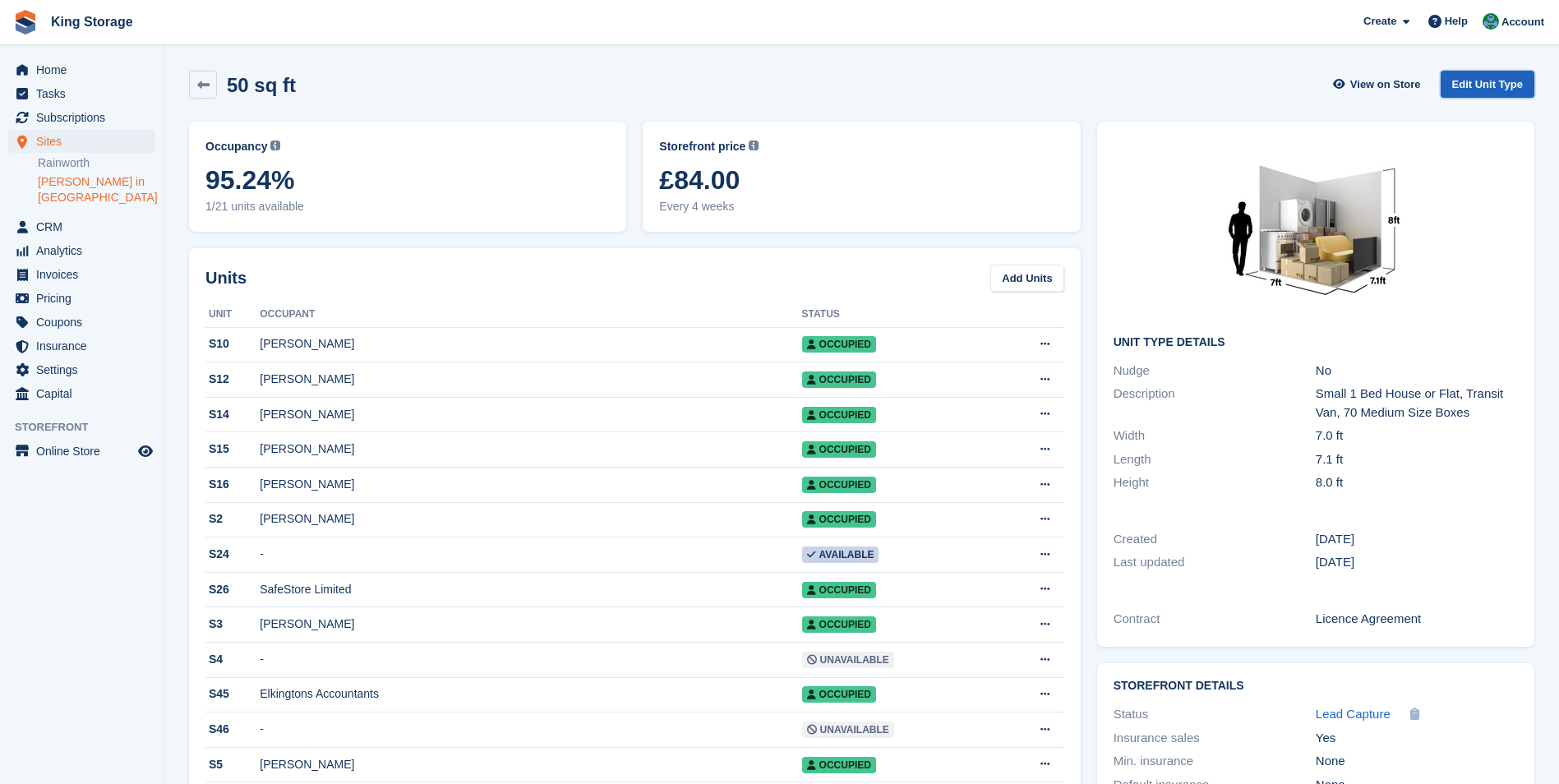
click at [1513, 86] on link "Edit Unit Type" at bounding box center [1487, 84] width 94 height 27
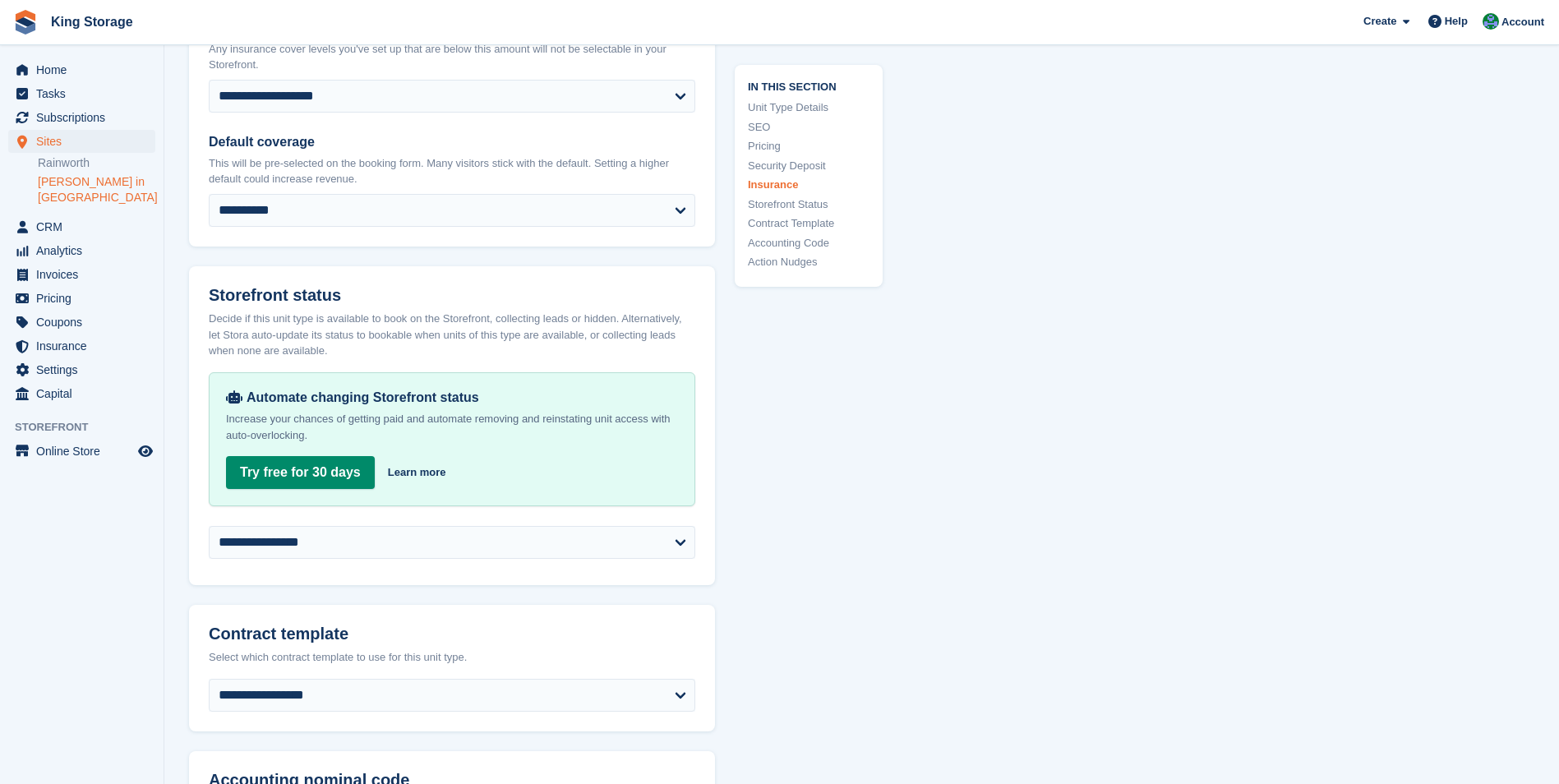
scroll to position [2383, 0]
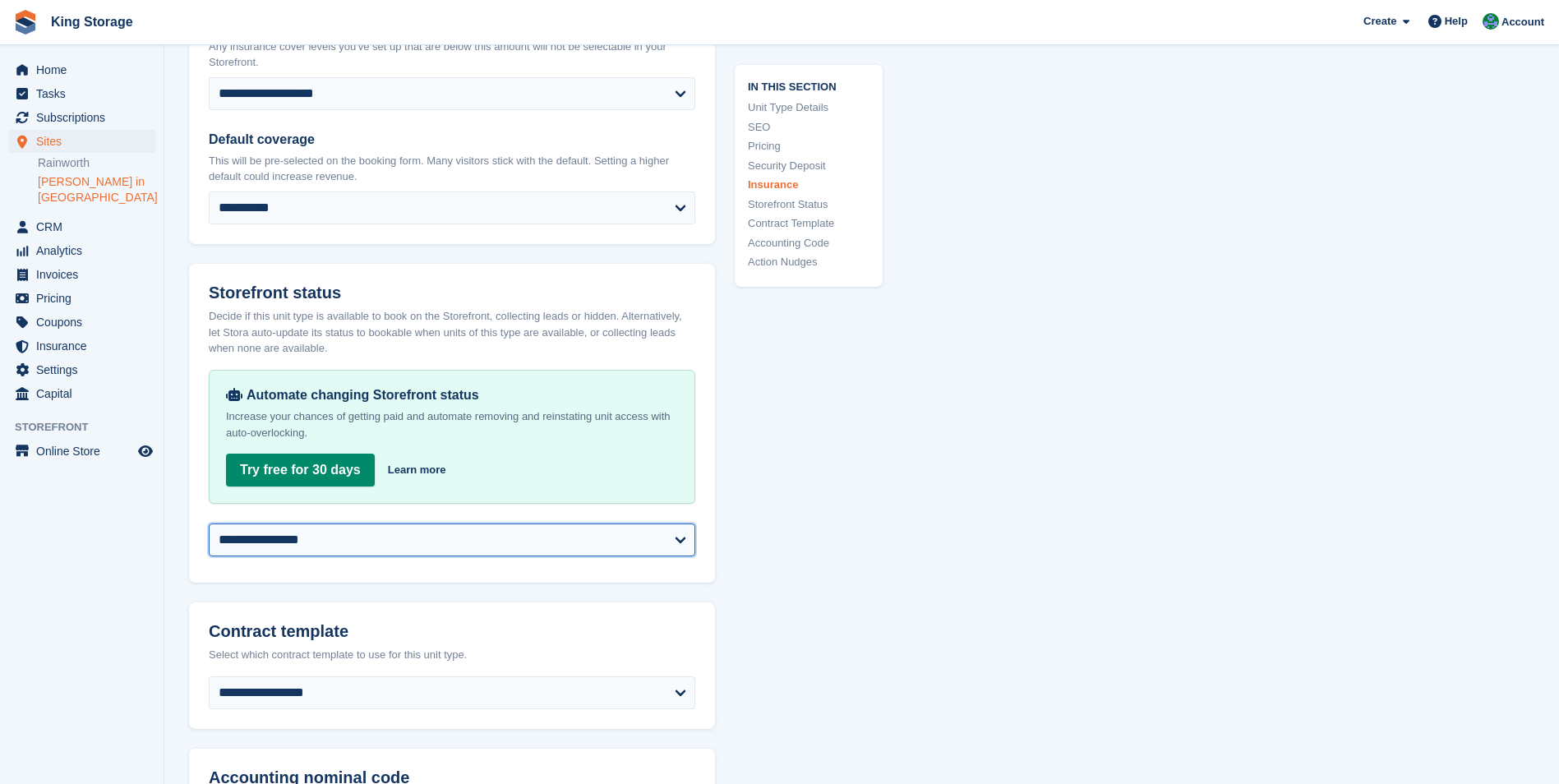
click at [360, 524] on select "**********" at bounding box center [451, 540] width 486 height 33
select select "********"
click at [209, 524] on select "**********" at bounding box center [451, 540] width 486 height 33
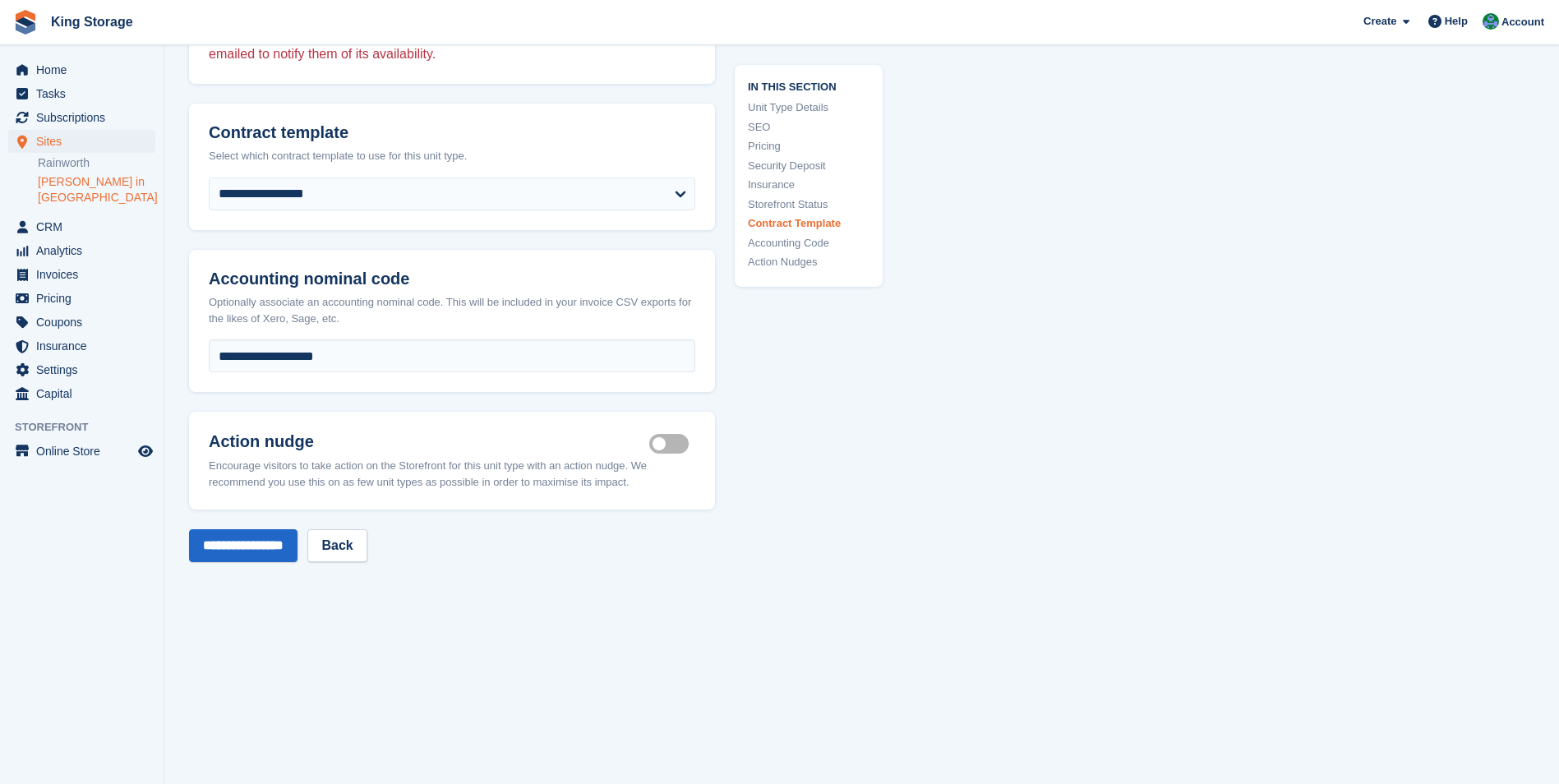
scroll to position [2958, 0]
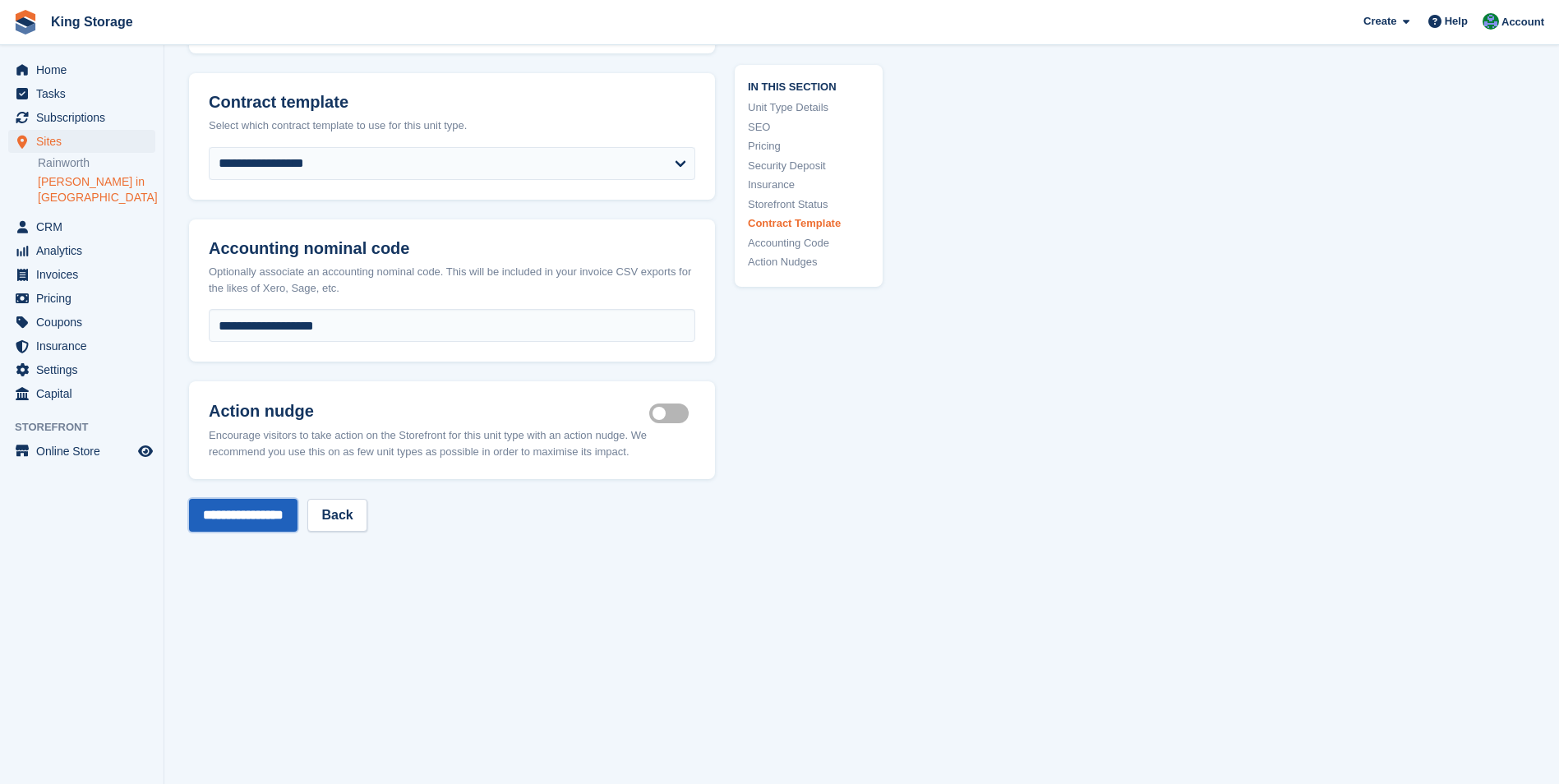
click at [282, 499] on input "**********" at bounding box center [243, 515] width 108 height 33
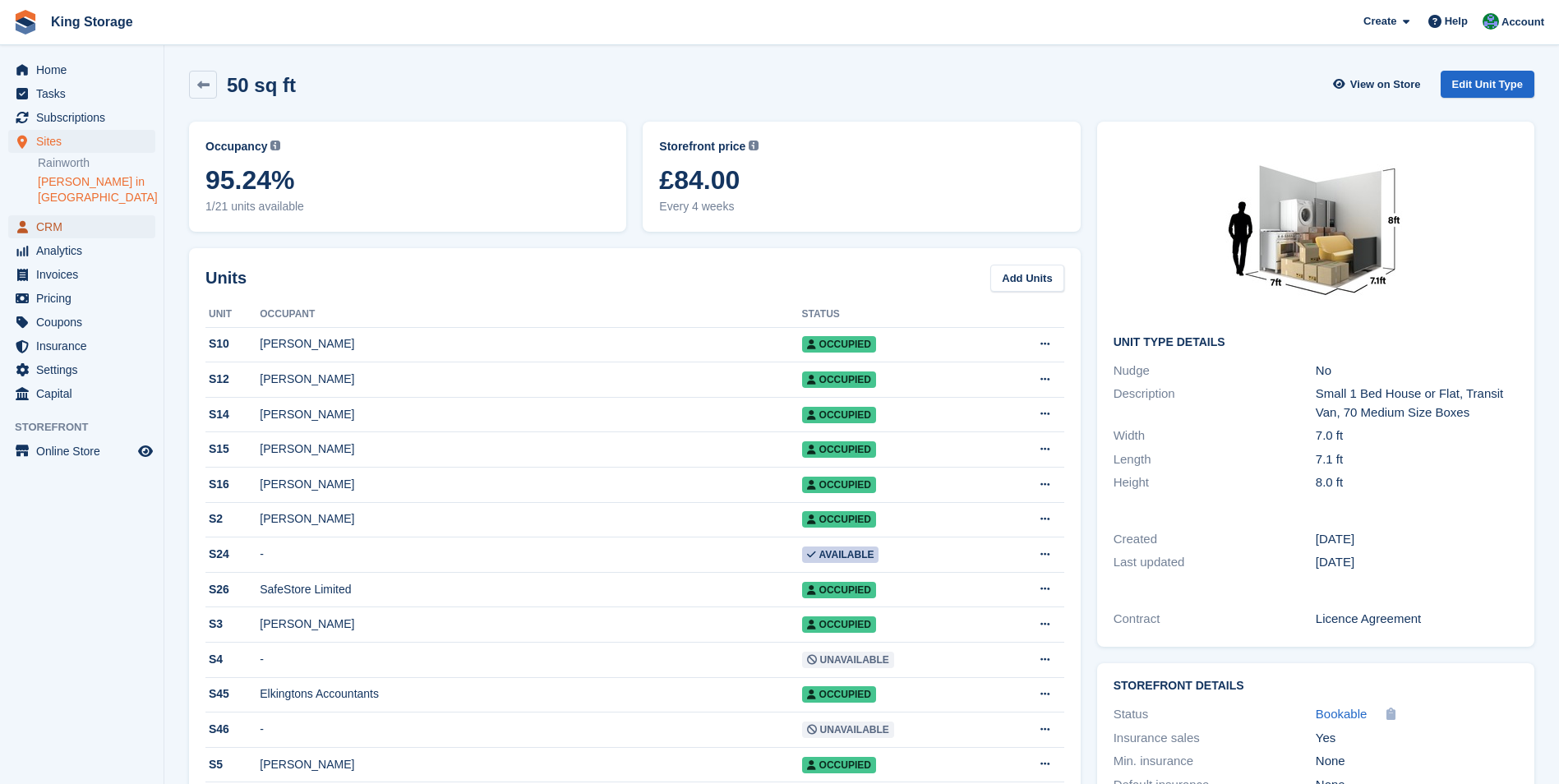
click at [56, 215] on span "CRM" at bounding box center [85, 226] width 99 height 23
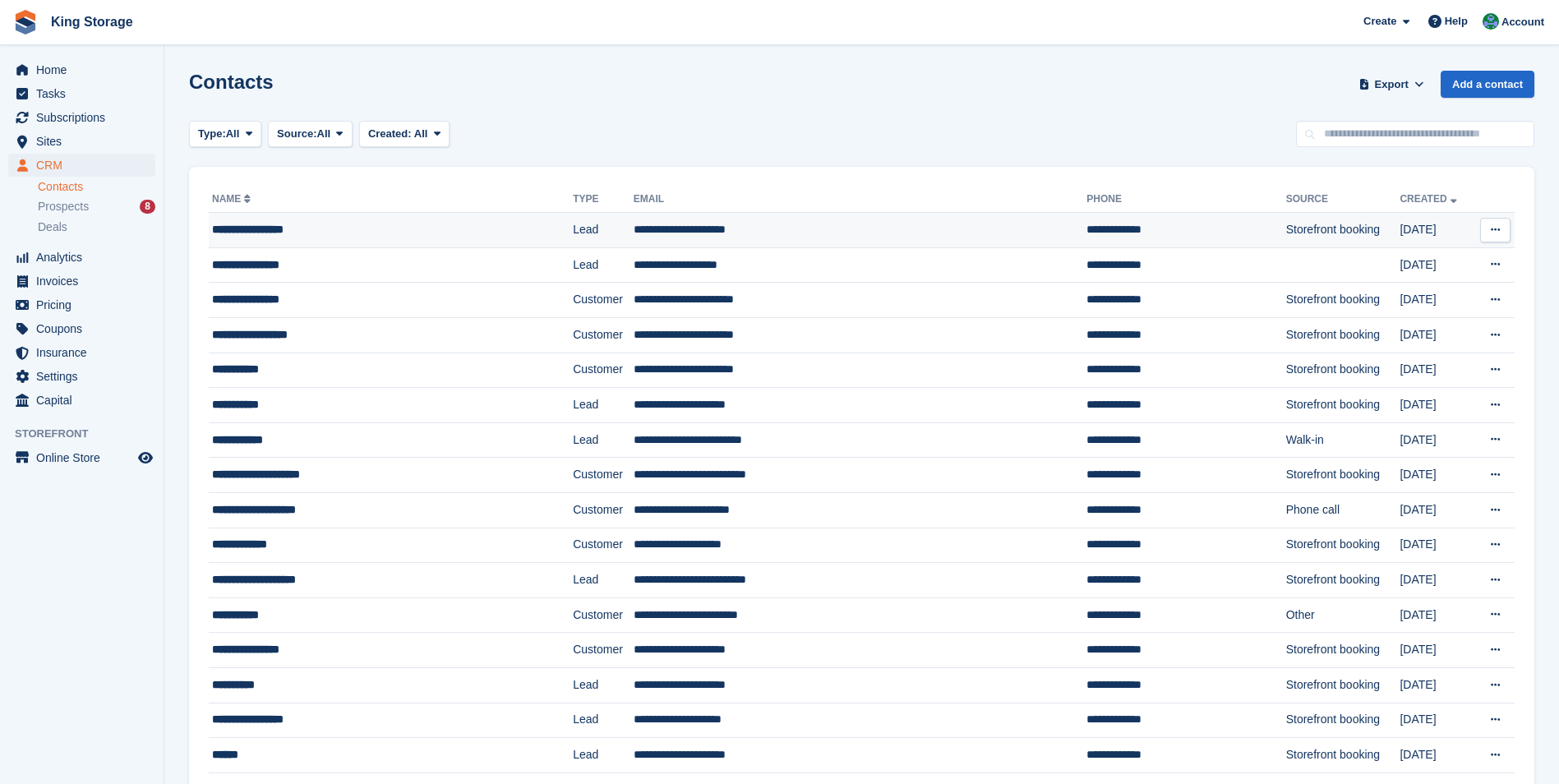
click at [264, 236] on div "**********" at bounding box center [360, 230] width 296 height 17
